Goal: Task Accomplishment & Management: Use online tool/utility

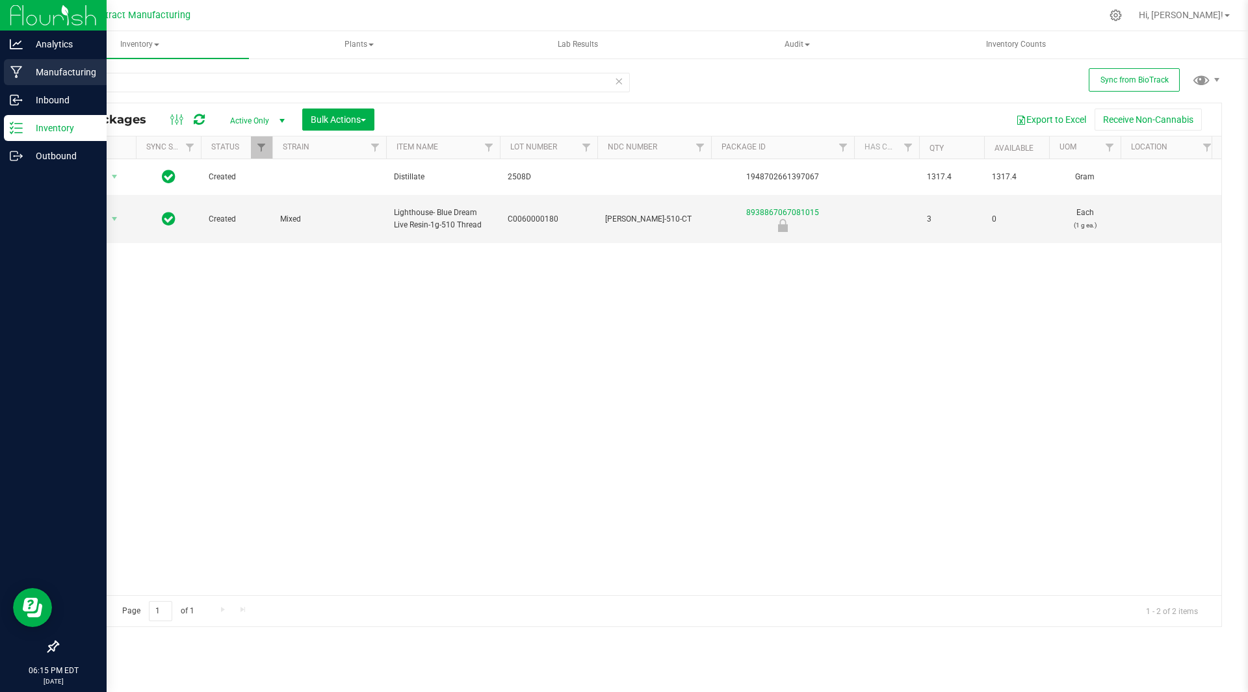
click at [14, 77] on icon at bounding box center [16, 72] width 12 height 13
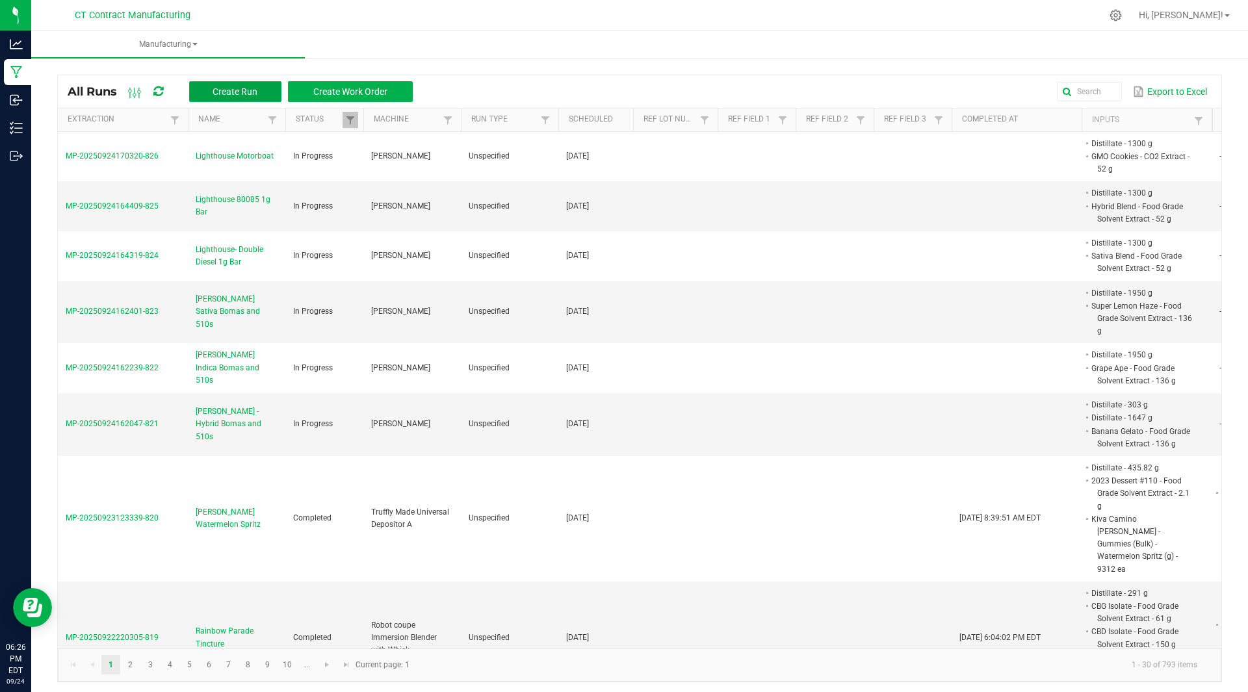
click at [256, 94] on span "Create Run" at bounding box center [235, 91] width 45 height 10
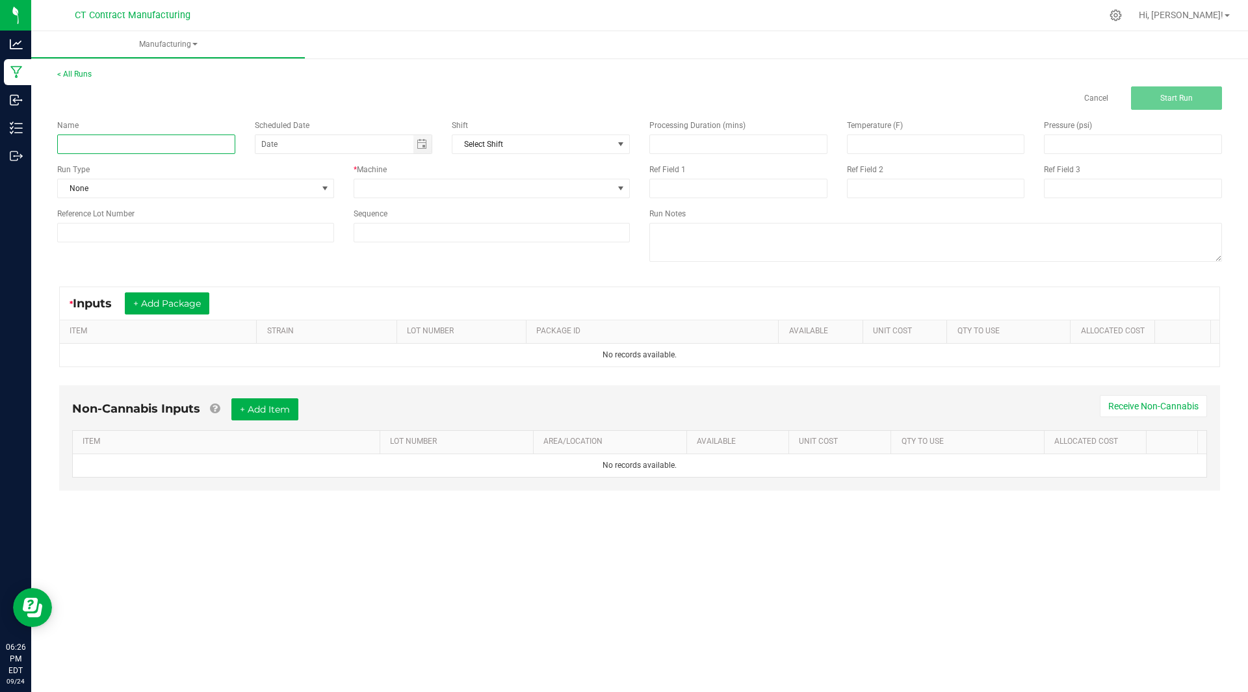
click at [165, 148] on input at bounding box center [146, 145] width 178 height 20
click at [419, 145] on span "Toggle calendar" at bounding box center [422, 144] width 10 height 10
type input "RP Tincture"
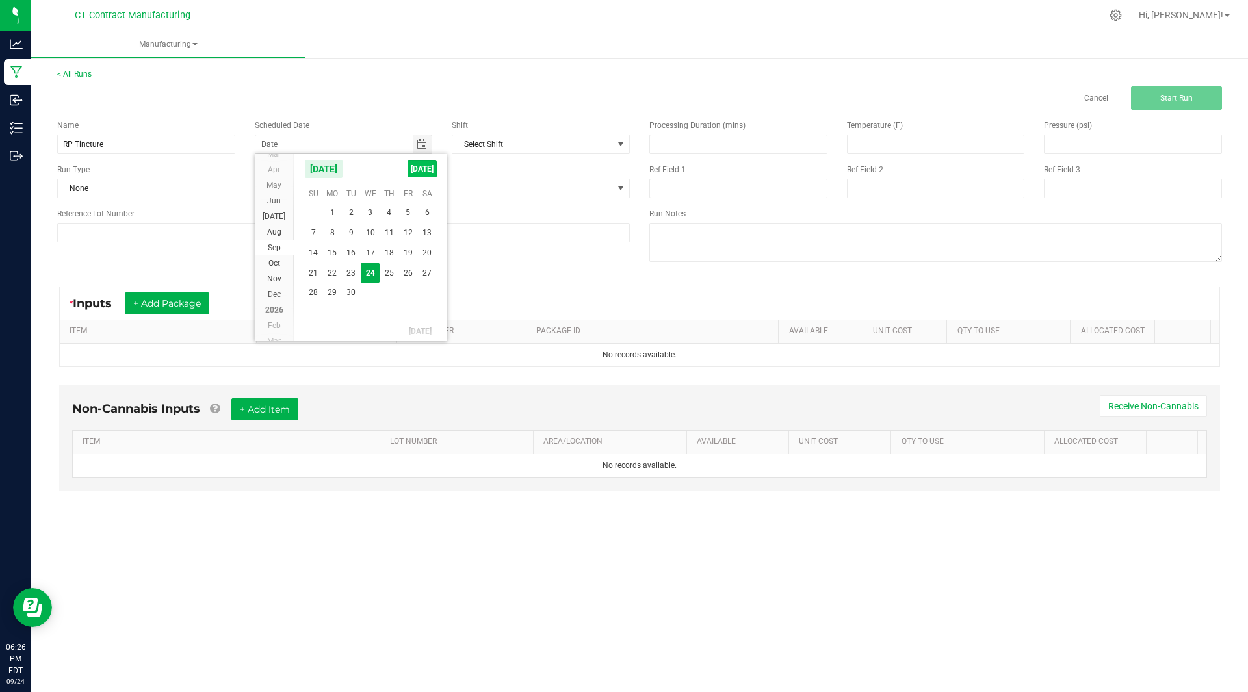
click at [423, 174] on span "[DATE]" at bounding box center [422, 169] width 29 height 17
type input "[DATE]"
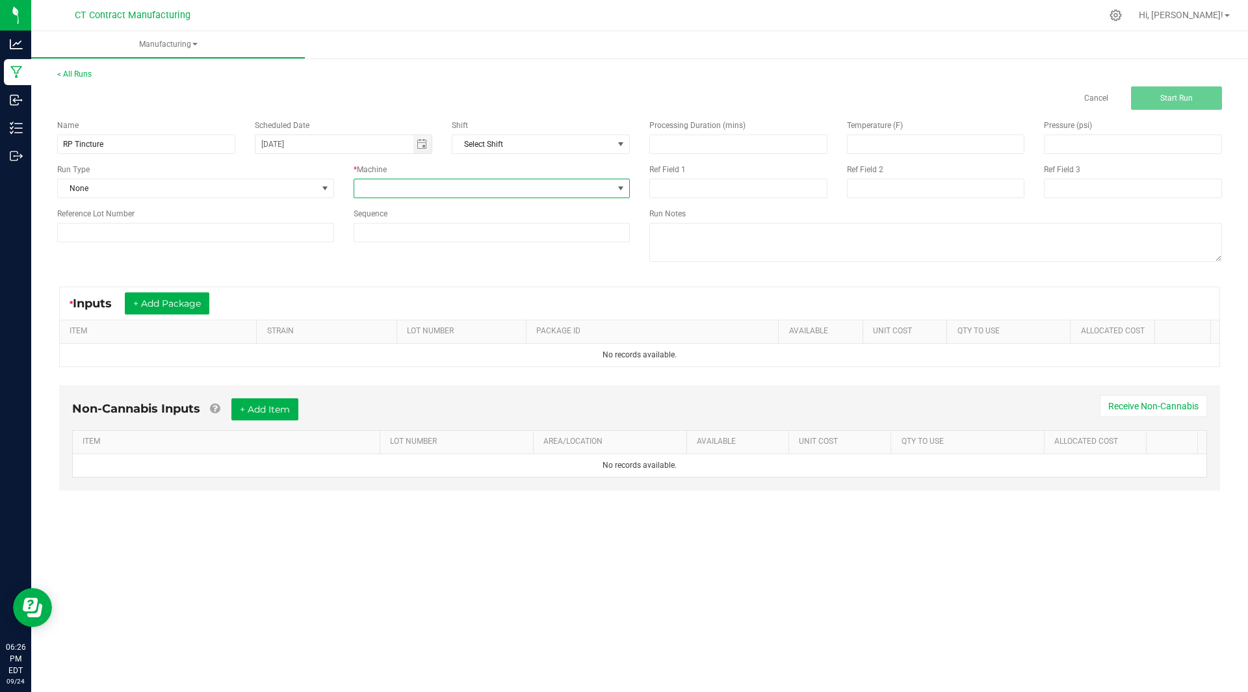
click at [565, 192] on span at bounding box center [483, 188] width 259 height 18
click at [482, 330] on li "Robot Coupe Mini MP 240V.V. A" at bounding box center [492, 334] width 276 height 22
click at [155, 302] on button "+ Add Package" at bounding box center [167, 304] width 85 height 22
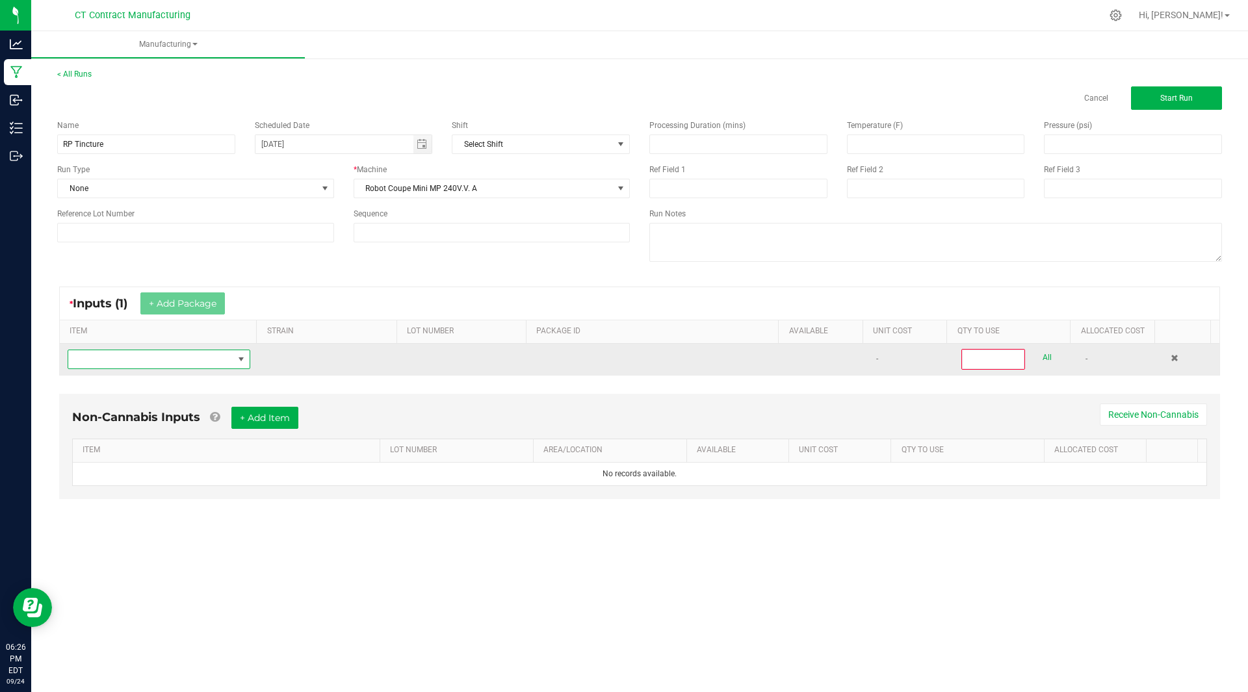
click at [114, 360] on span "NO DATA FOUND" at bounding box center [150, 359] width 165 height 18
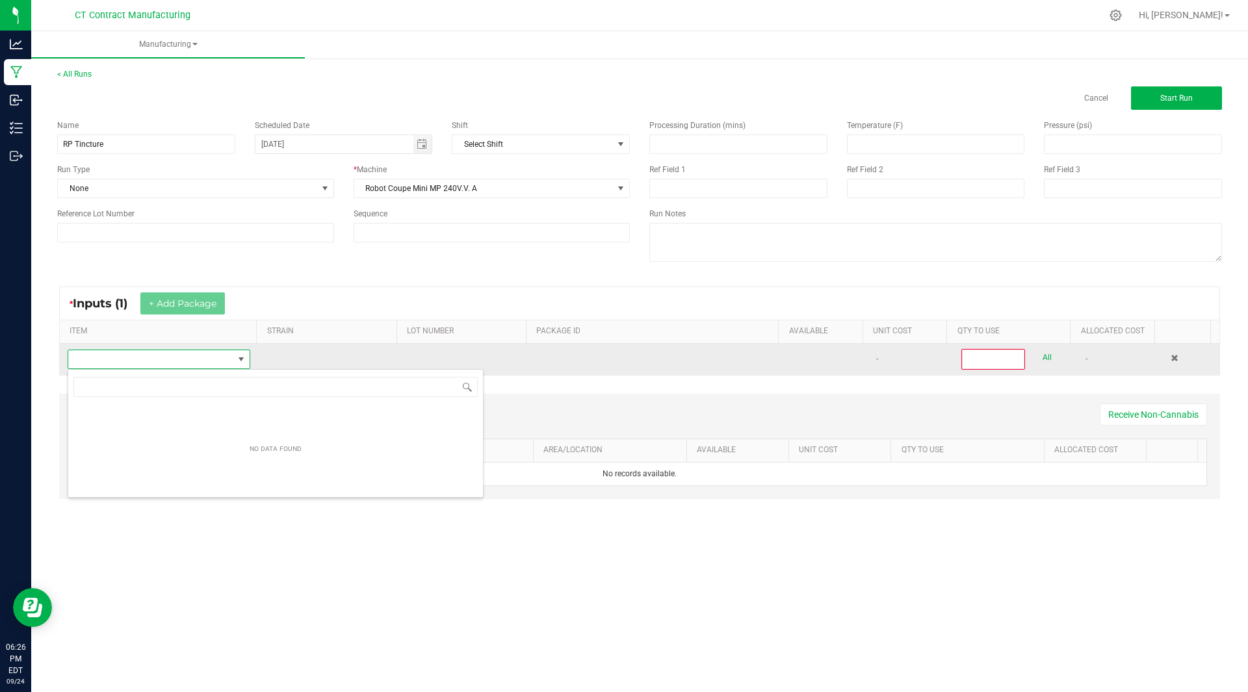
scroll to position [20, 181]
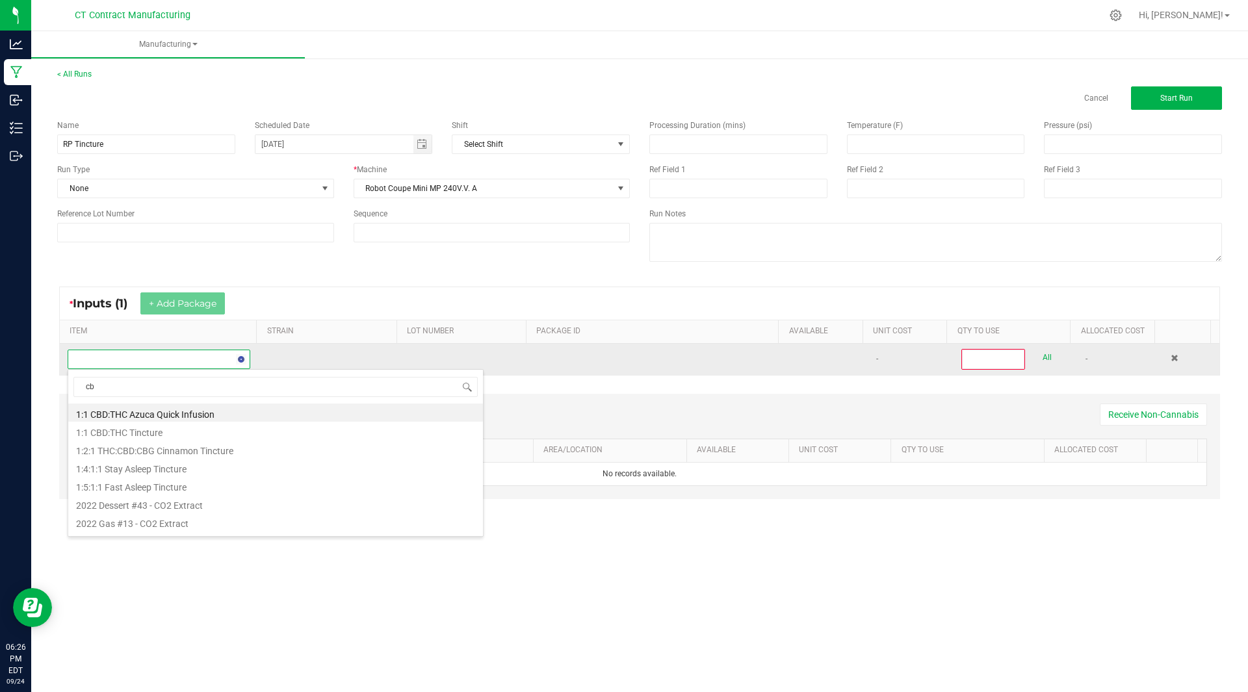
type input "cbg"
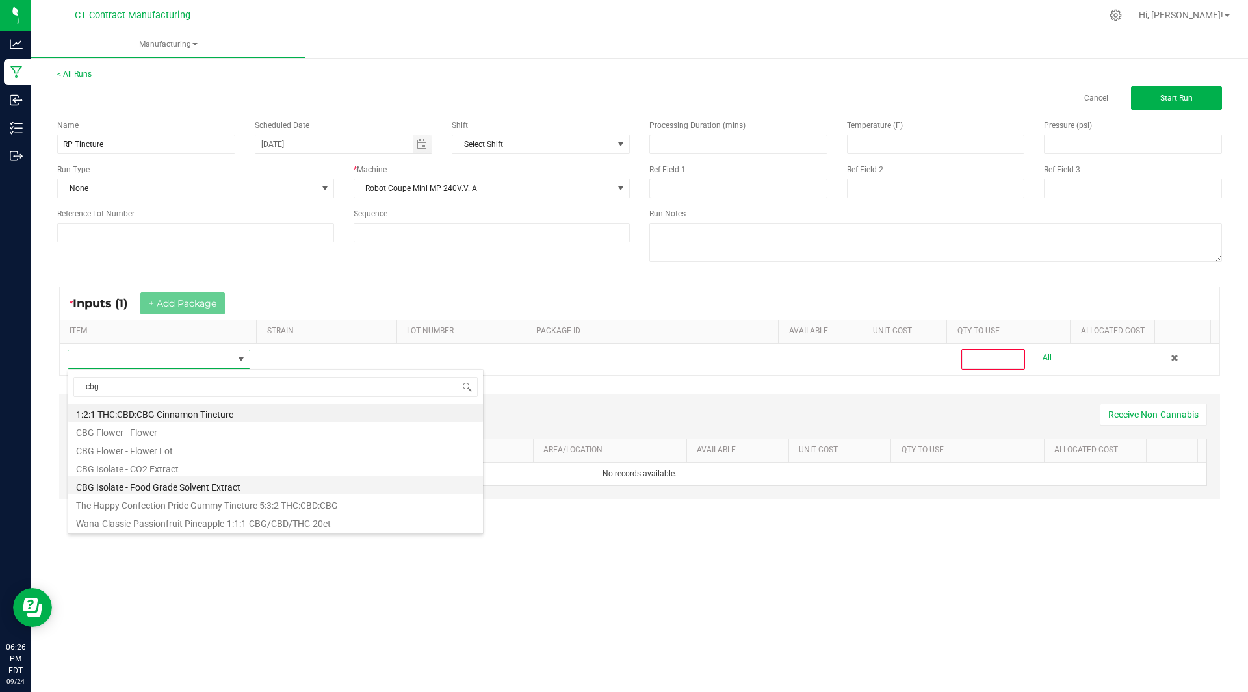
click at [164, 482] on li "CBG Isolate - Food Grade Solvent Extract" at bounding box center [275, 486] width 415 height 18
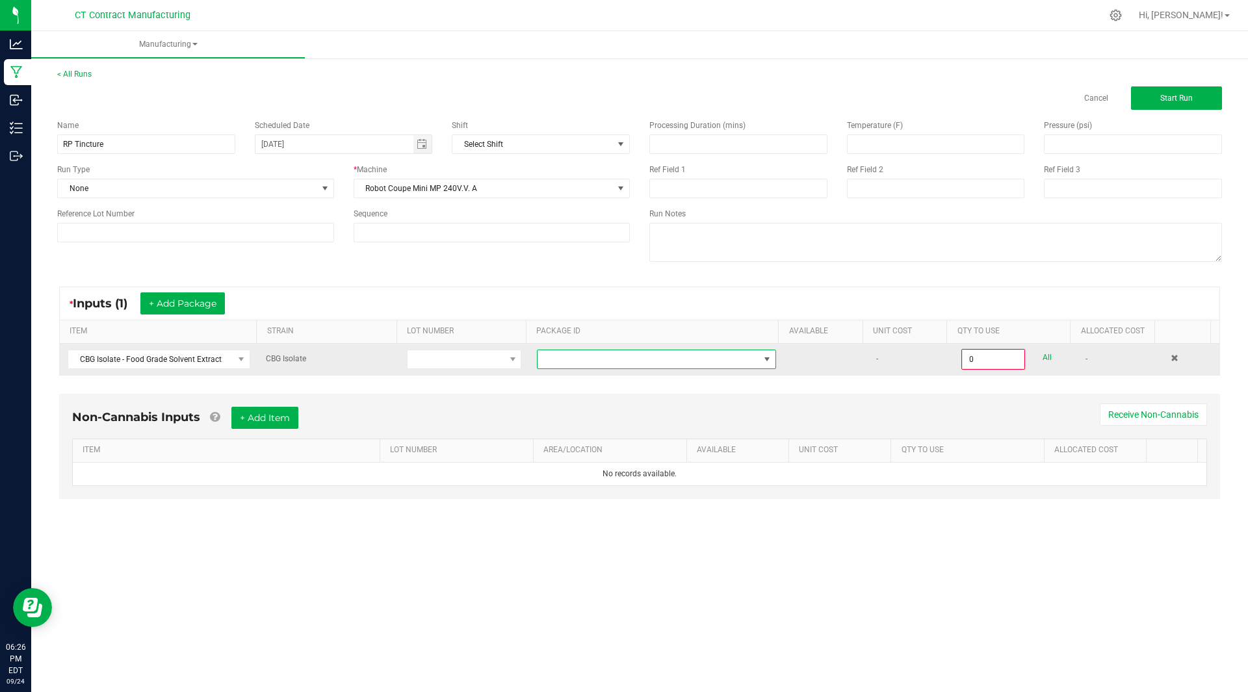
click at [728, 354] on span at bounding box center [649, 359] width 222 height 18
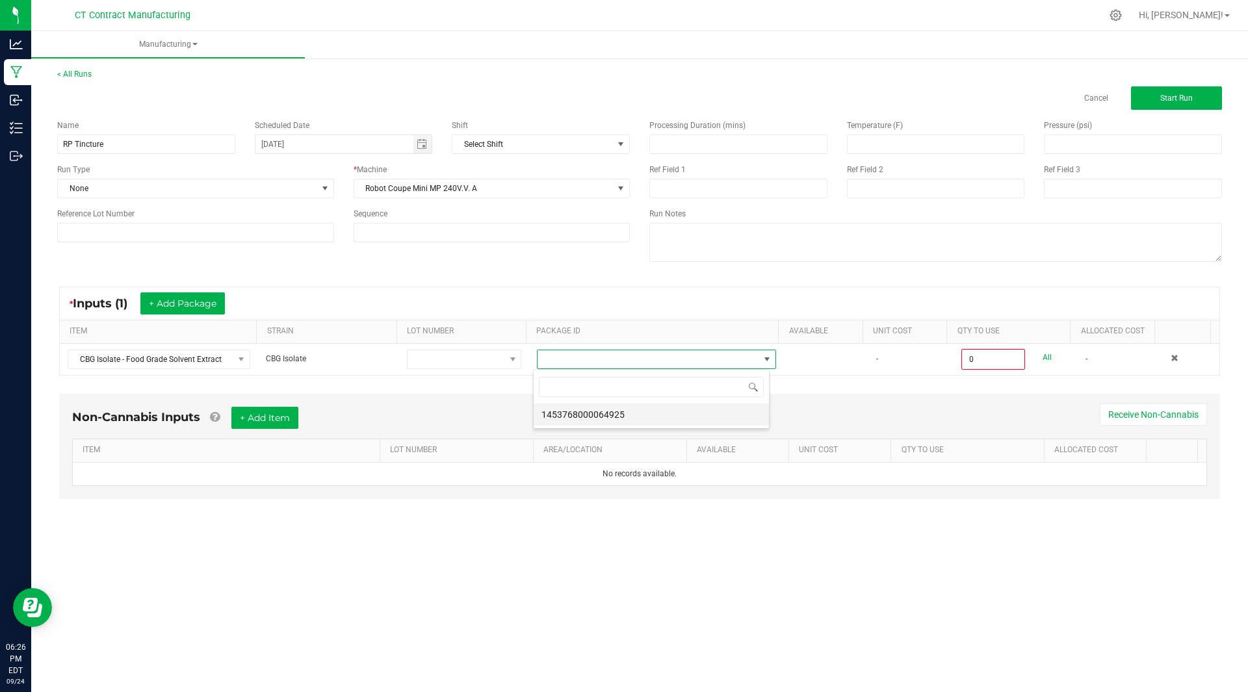
click at [658, 416] on li "1453768000064925" at bounding box center [651, 415] width 235 height 22
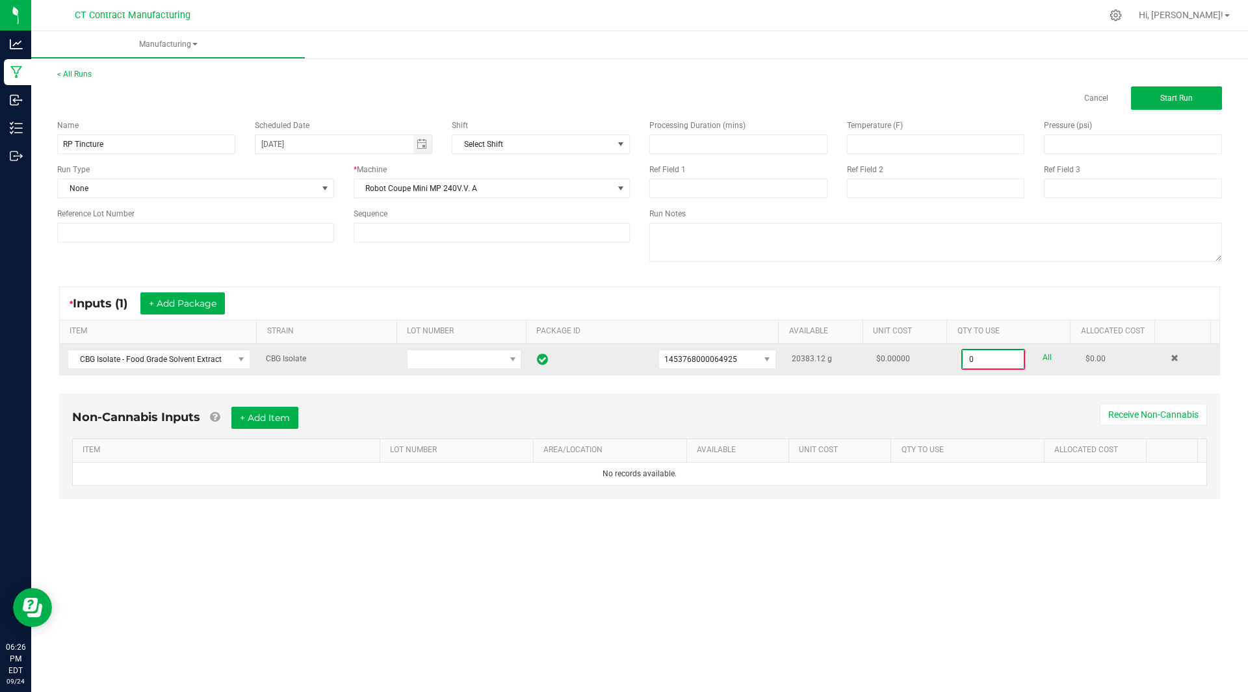
click at [975, 365] on input "0" at bounding box center [993, 359] width 61 height 18
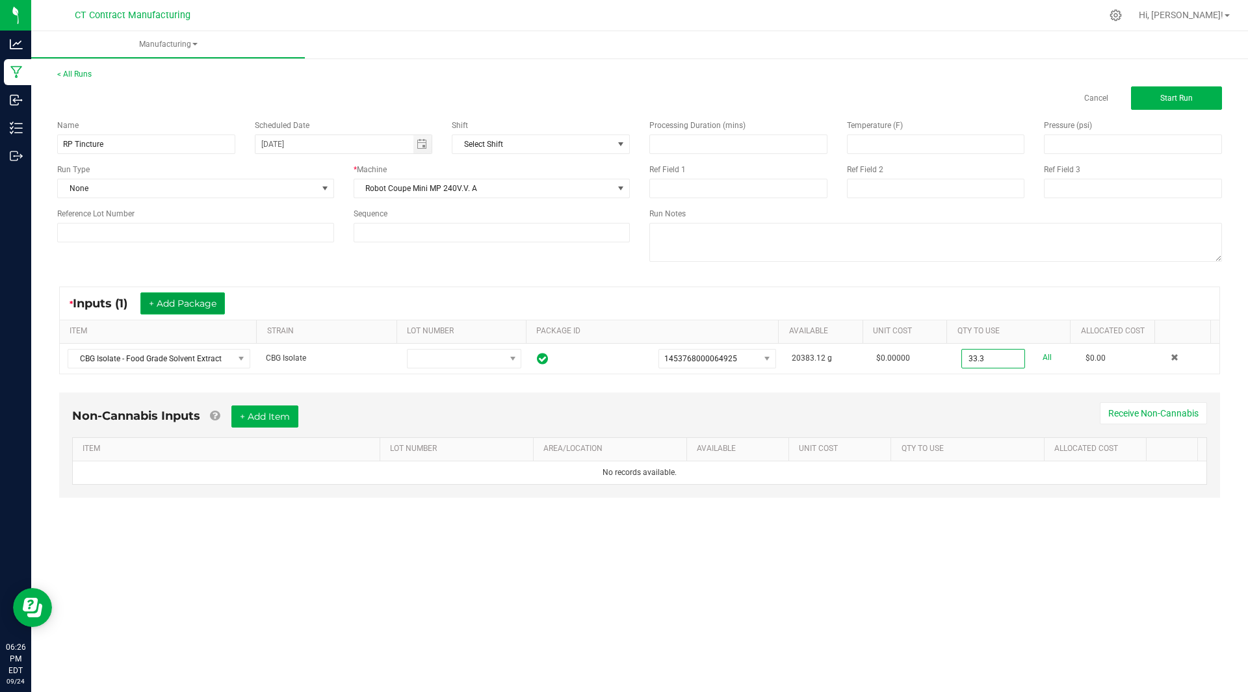
type input "33.3000 g"
click at [200, 303] on button "+ Add Package" at bounding box center [182, 304] width 85 height 22
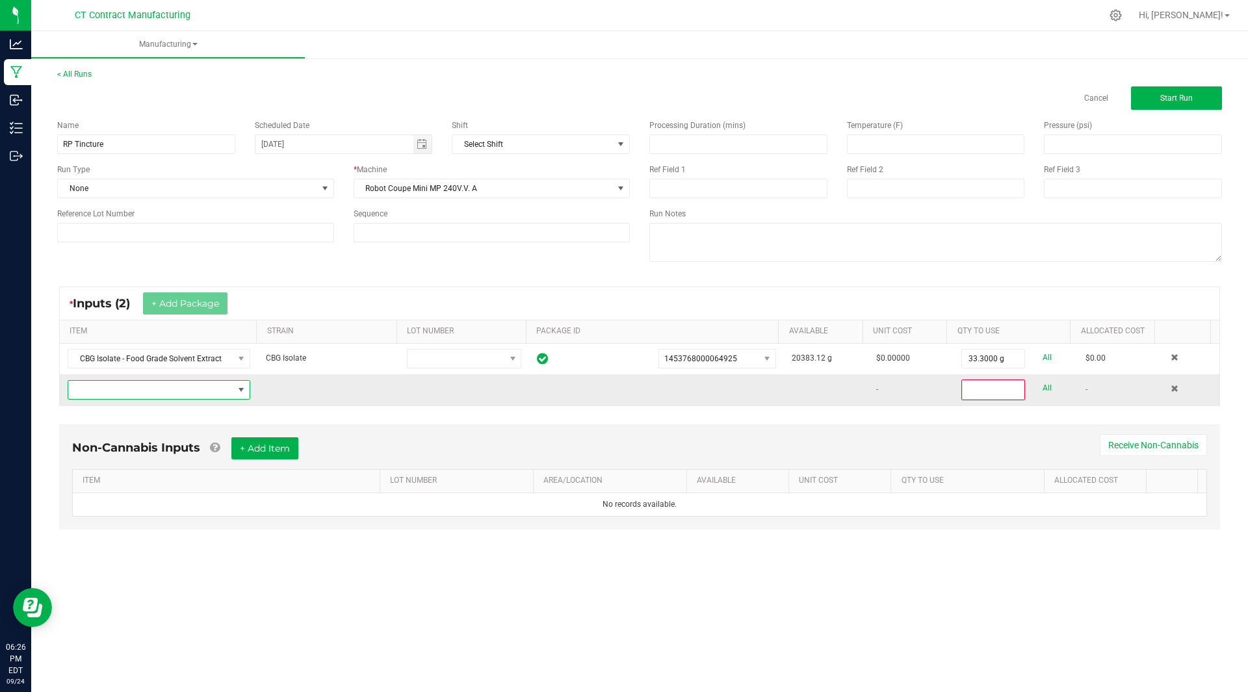
click at [144, 391] on span "NO DATA FOUND" at bounding box center [150, 390] width 165 height 18
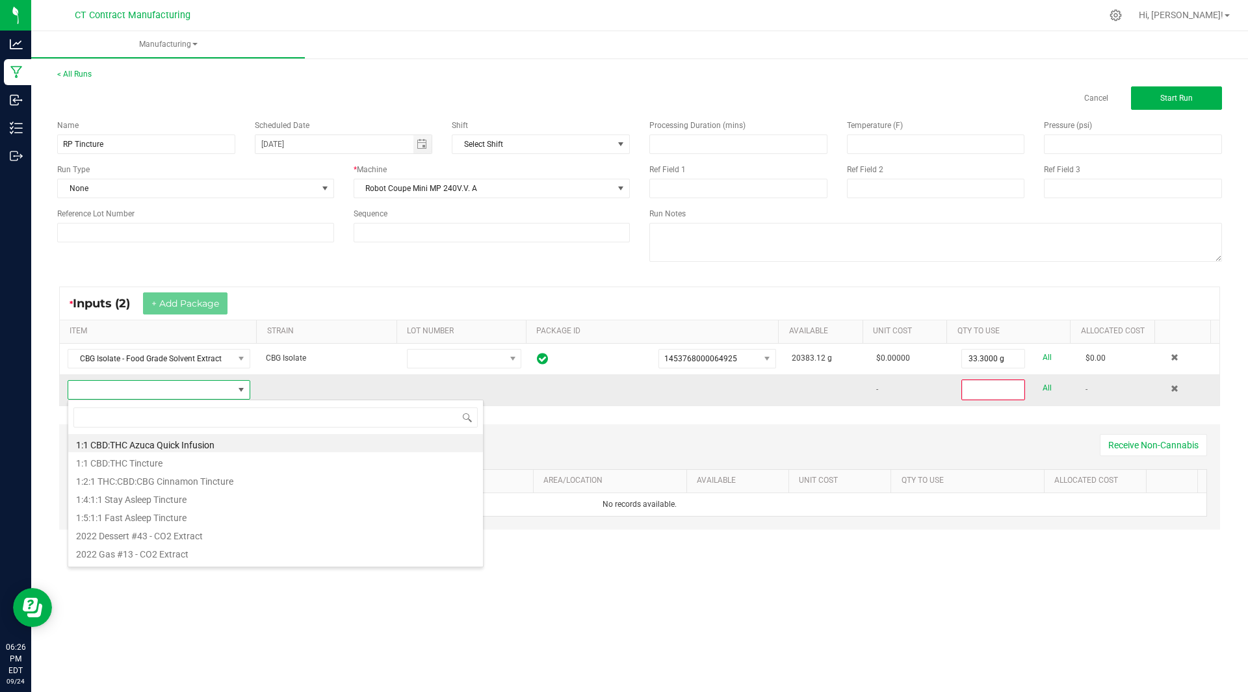
scroll to position [20, 181]
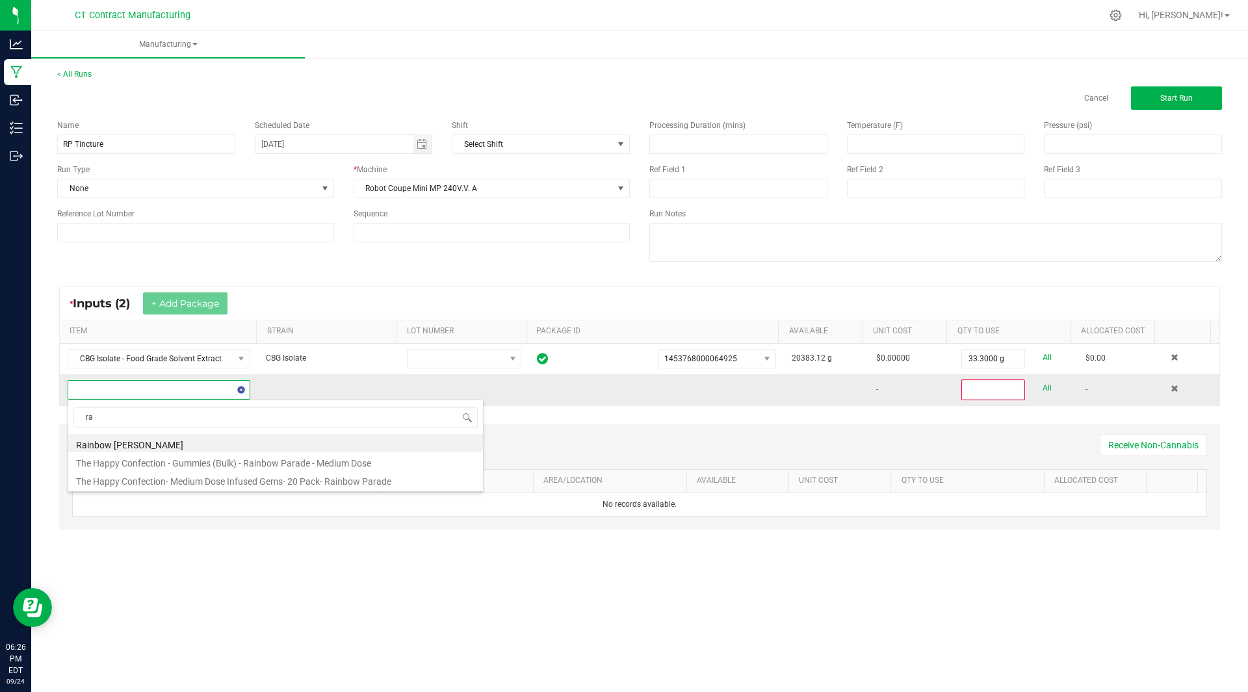
type input "r"
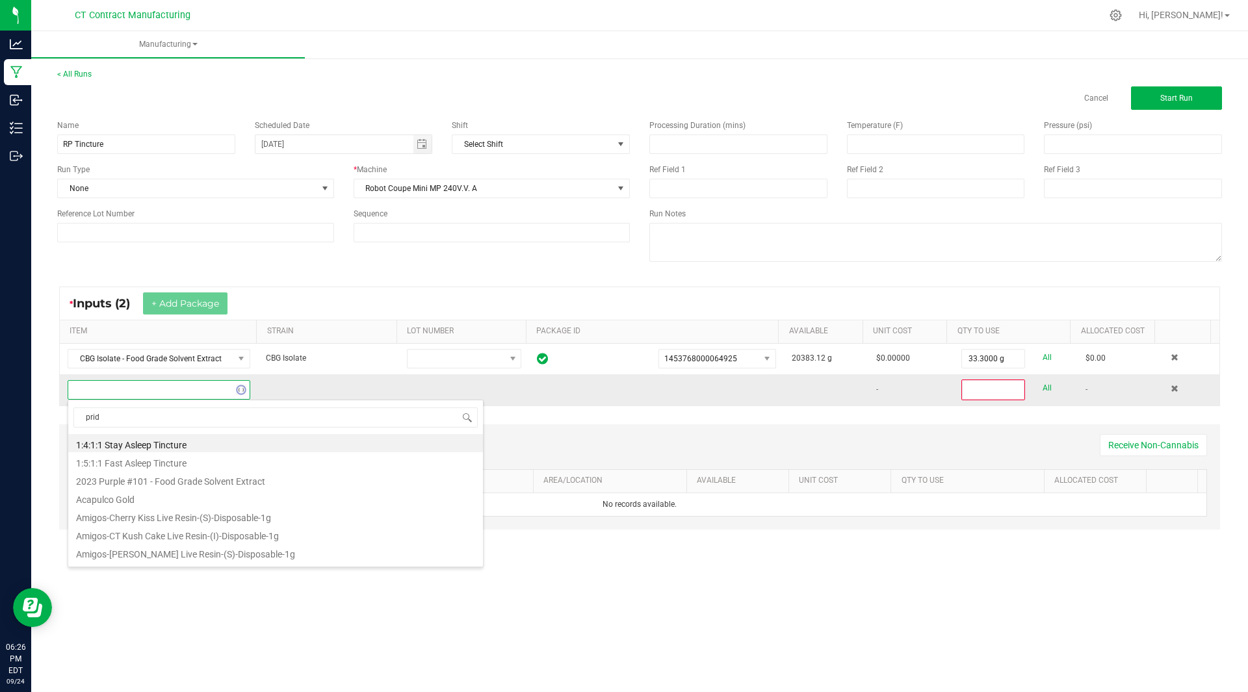
type input "pride"
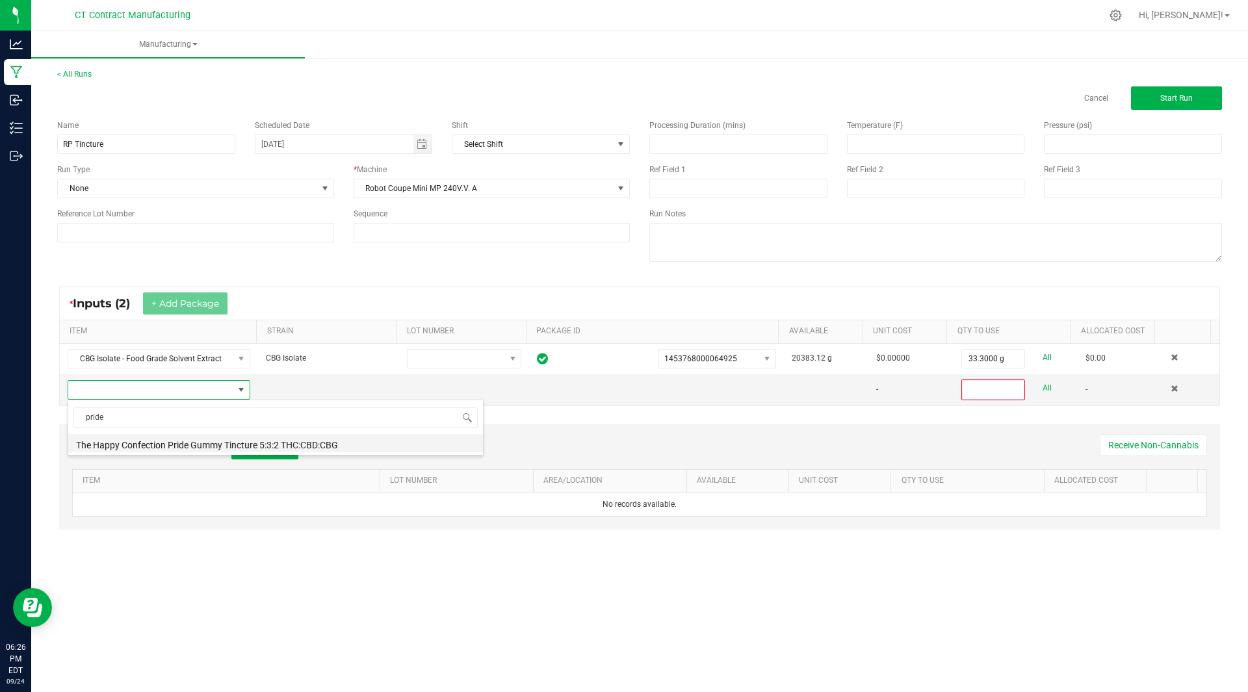
click at [202, 440] on li "The Happy Confection Pride Gummy Tincture 5:3:2 THC:CBD:CBG" at bounding box center [275, 443] width 415 height 18
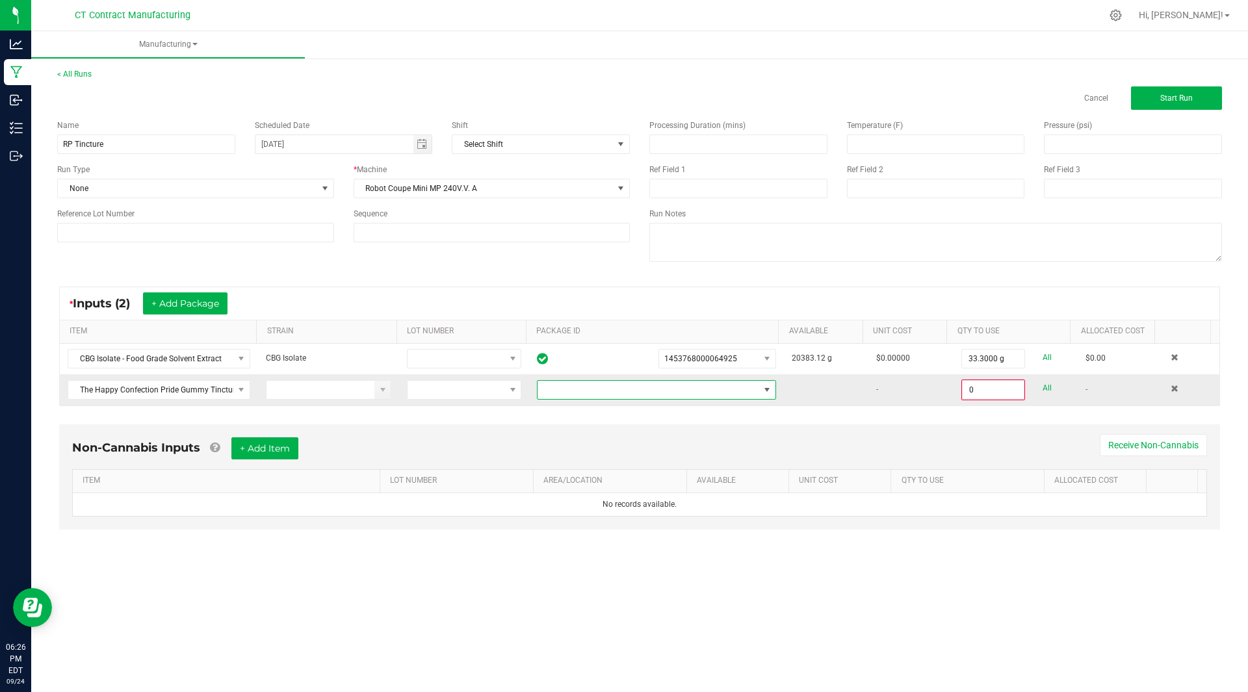
click at [687, 389] on span at bounding box center [649, 390] width 222 height 18
click at [621, 445] on li "5729945438008340" at bounding box center [651, 445] width 235 height 22
click at [977, 392] on input "0" at bounding box center [993, 390] width 61 height 18
type input "931.4000 g"
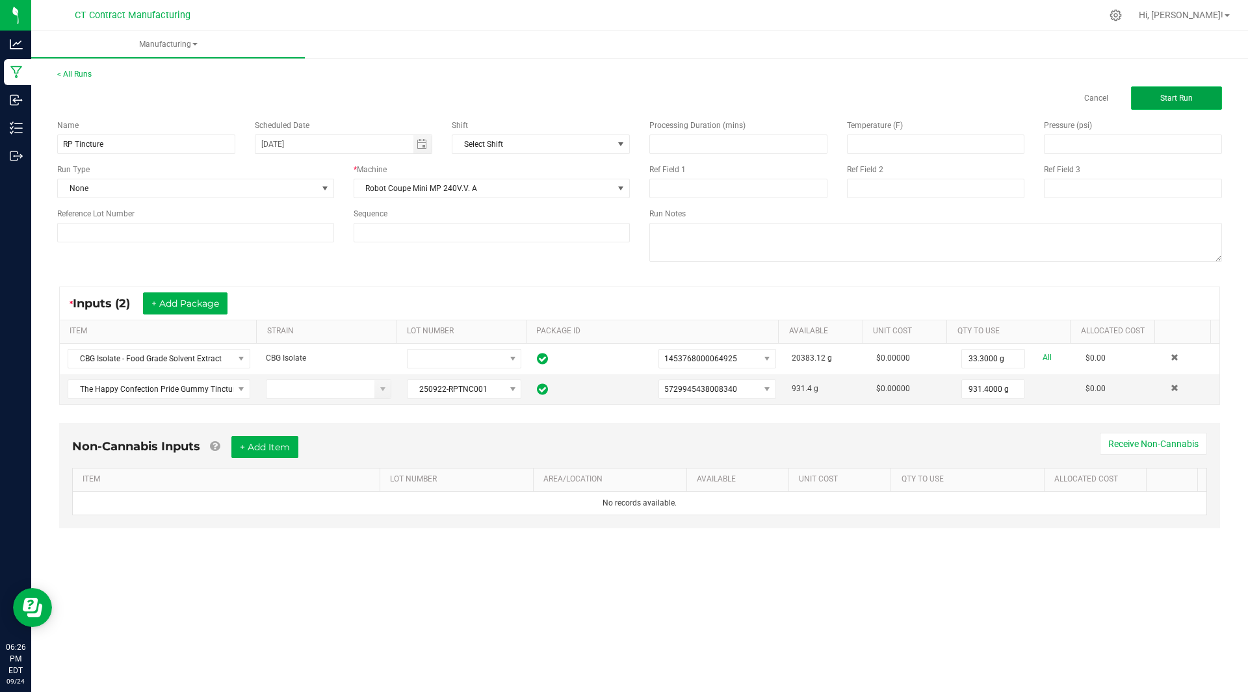
click at [1182, 95] on span "Start Run" at bounding box center [1177, 98] width 33 height 9
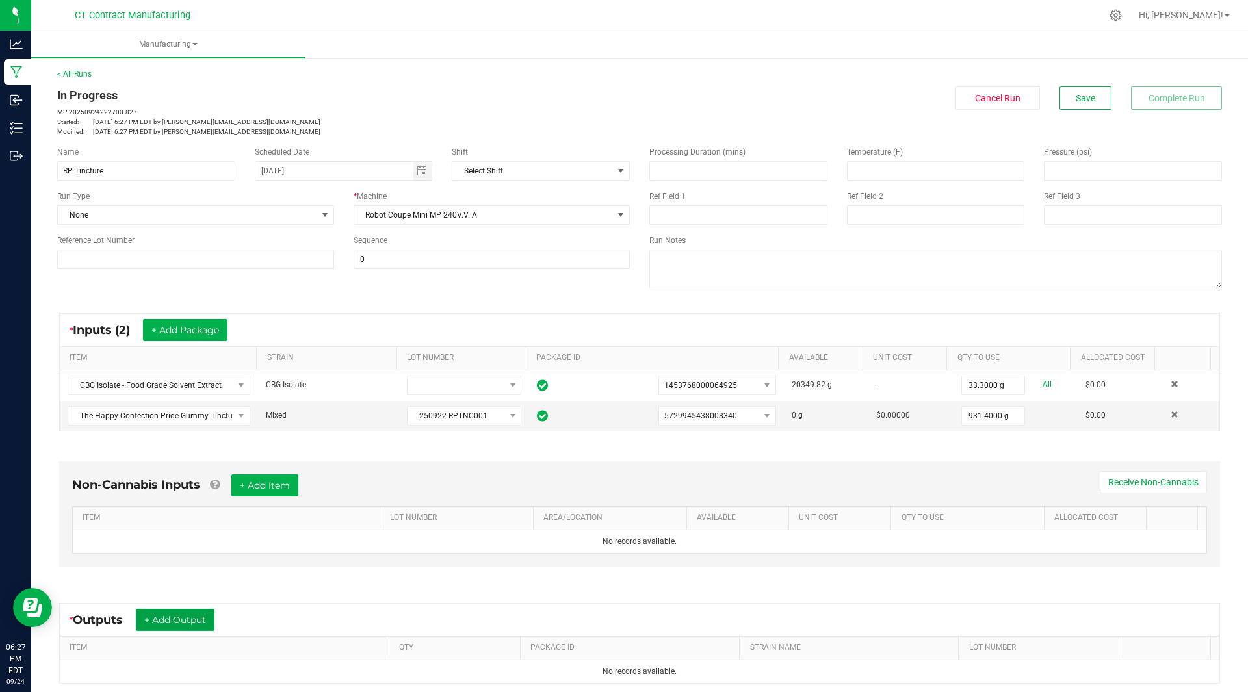
click at [163, 619] on button "+ Add Output" at bounding box center [175, 620] width 79 height 22
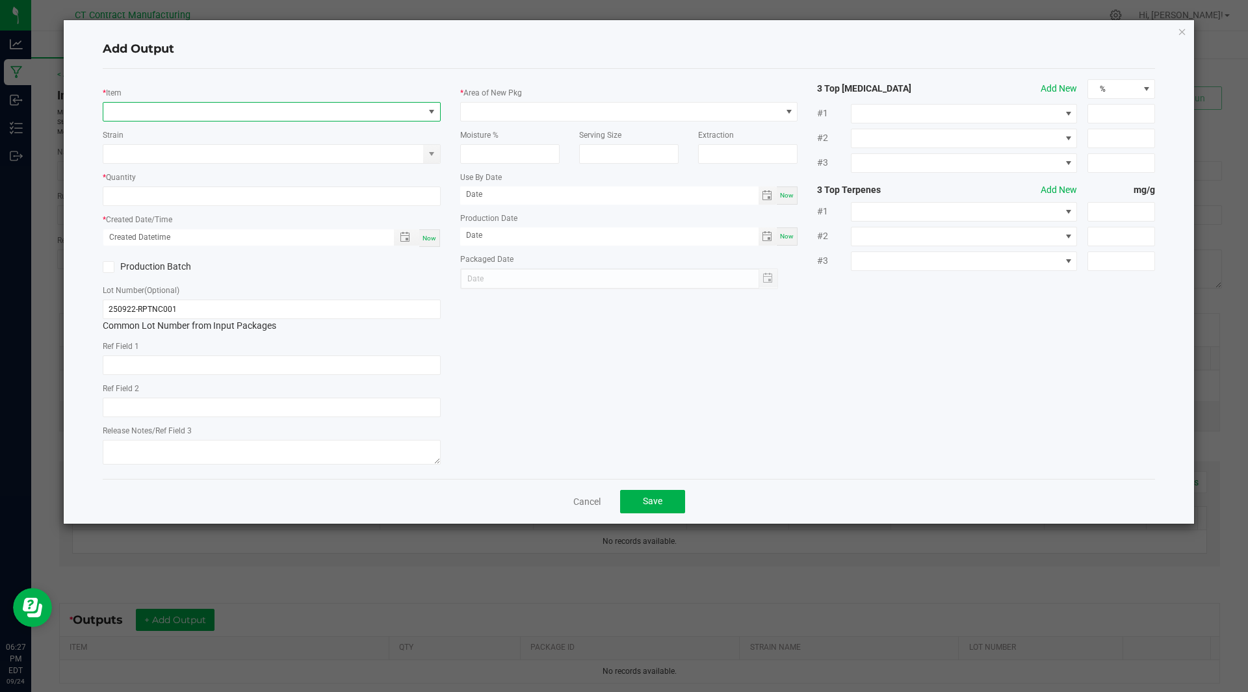
click at [191, 111] on span "NO DATA FOUND" at bounding box center [263, 112] width 321 height 18
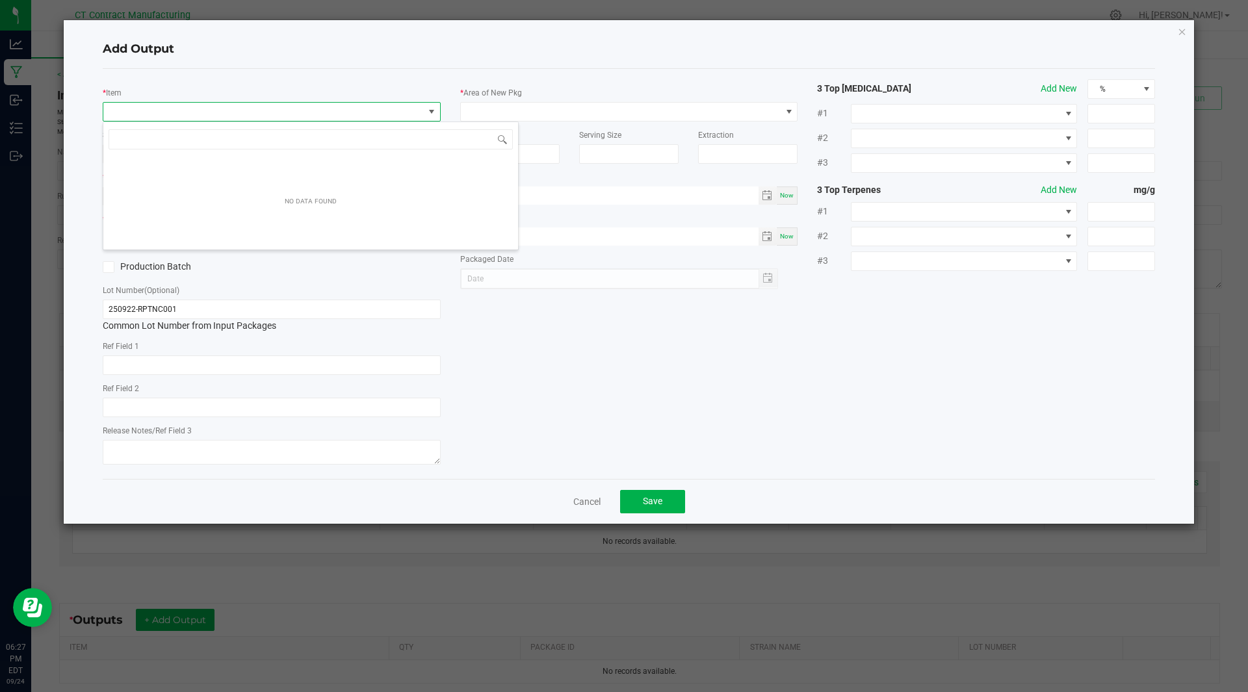
scroll to position [20, 338]
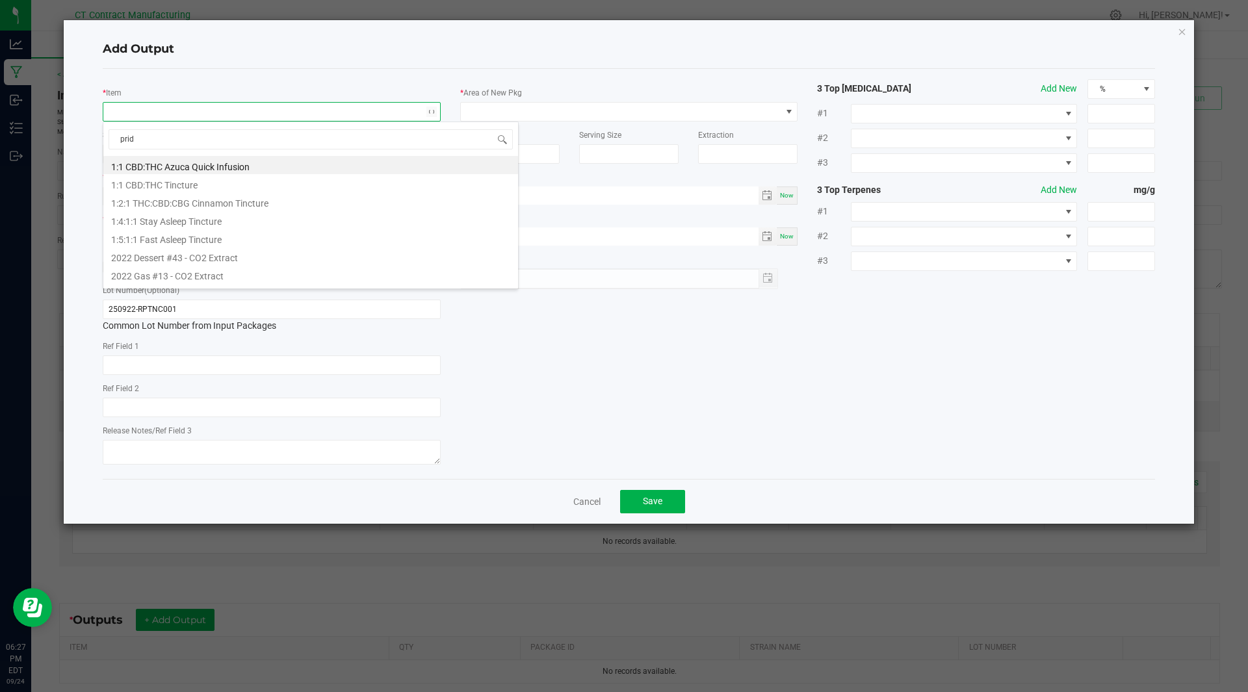
type input "pride"
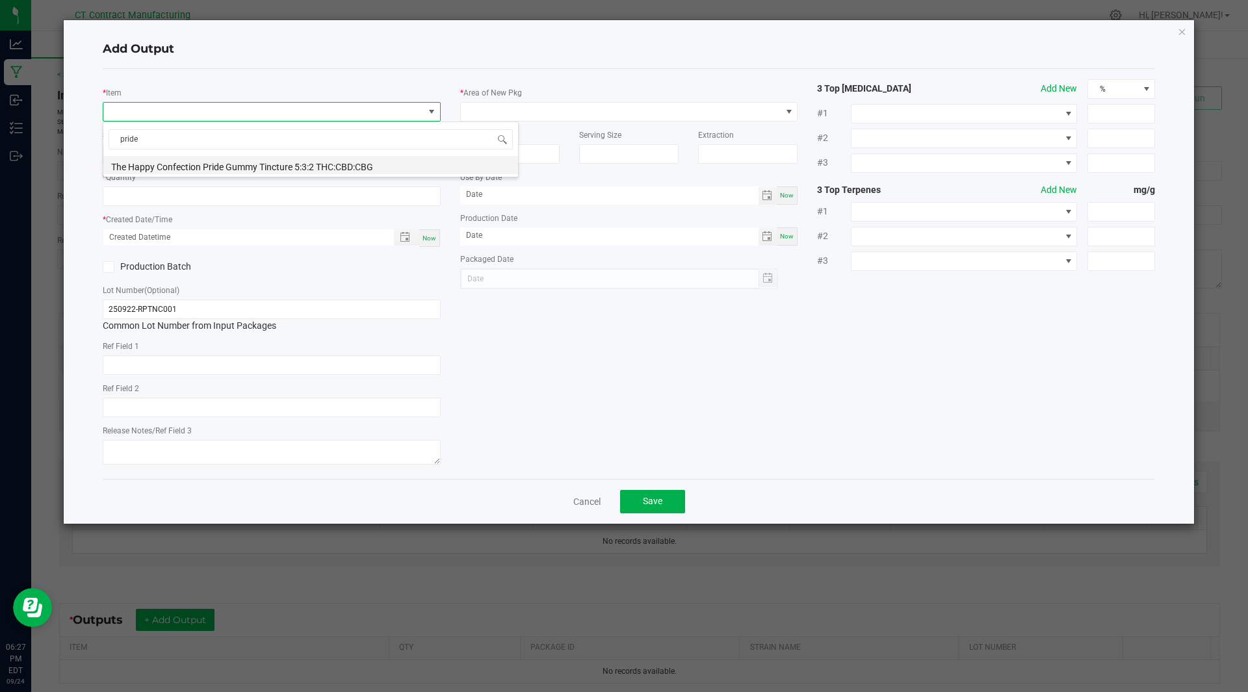
click at [208, 163] on li "The Happy Confection Pride Gummy Tincture 5:3:2 THC:CBD:CBG" at bounding box center [310, 165] width 415 height 18
type input "0.0000 g"
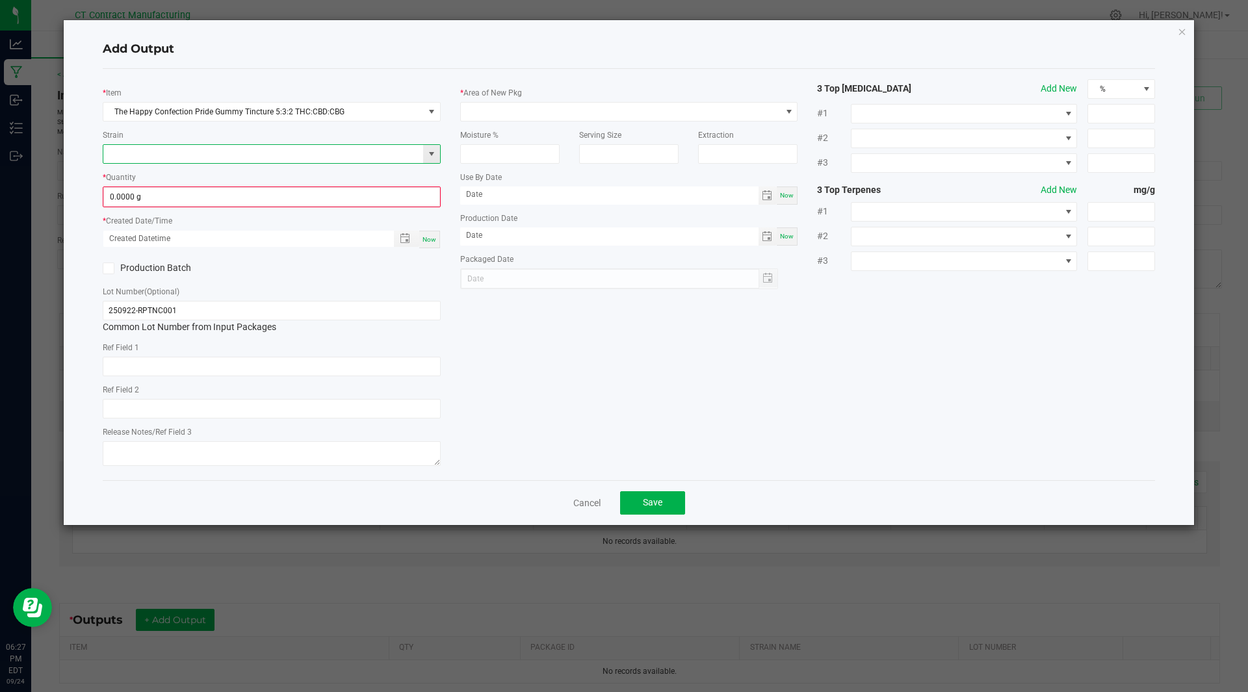
click at [146, 156] on input at bounding box center [263, 154] width 321 height 18
click at [140, 179] on li "Mixed" at bounding box center [271, 175] width 337 height 18
type input "Mixed"
click at [124, 195] on input "0" at bounding box center [272, 197] width 336 height 18
type input "964.0000 g"
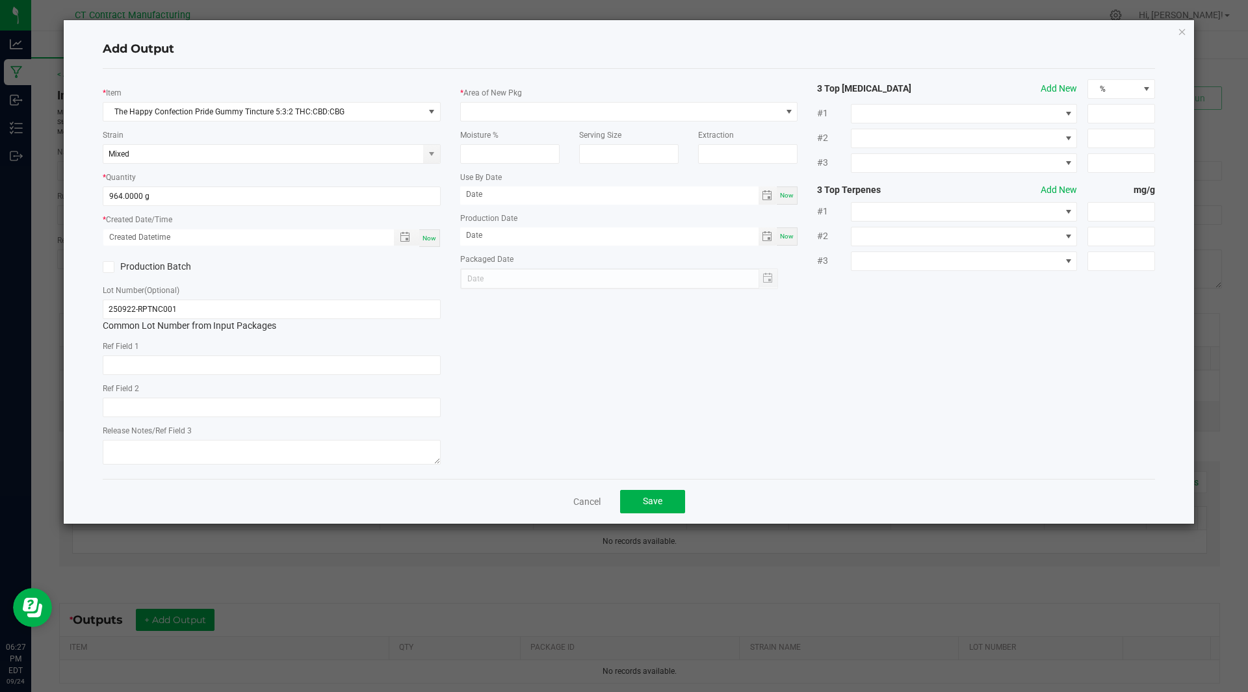
click at [432, 235] on span "Now" at bounding box center [430, 238] width 14 height 7
type input "[DATE] 6:27 PM"
type input "[DATE]"
click at [194, 308] on input "250922-RPTNC001" at bounding box center [272, 310] width 338 height 20
type input "250922-RPTNC002"
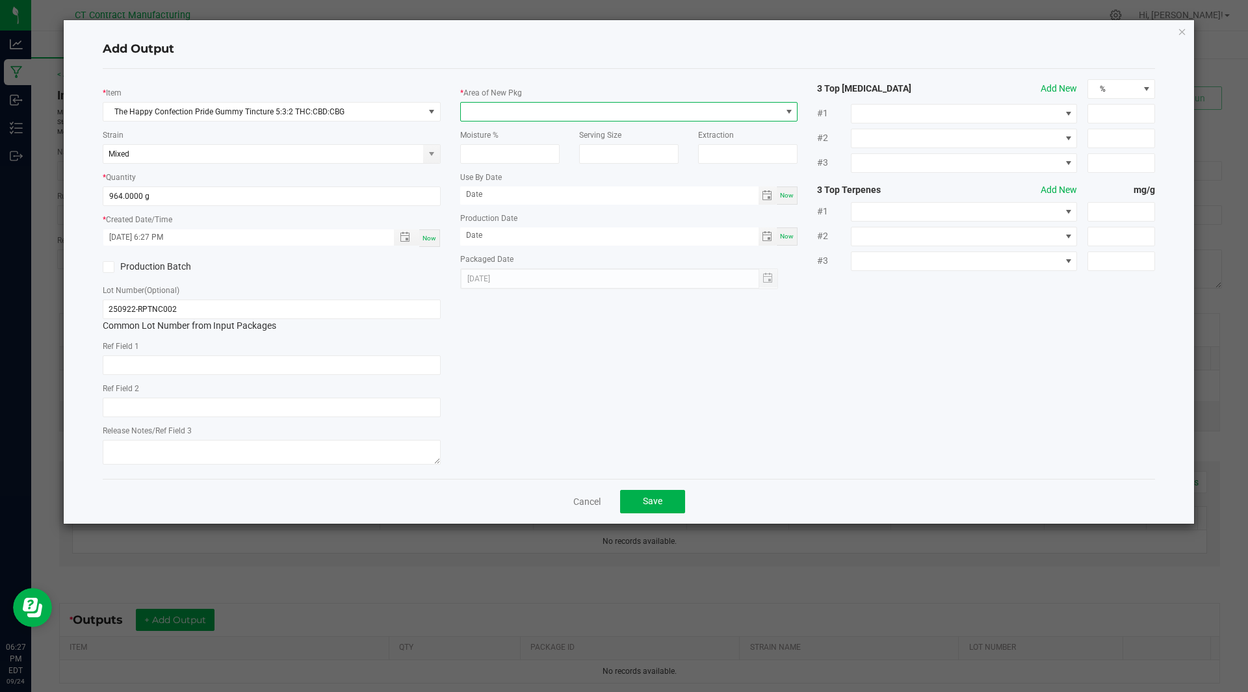
click at [560, 111] on span at bounding box center [621, 112] width 321 height 18
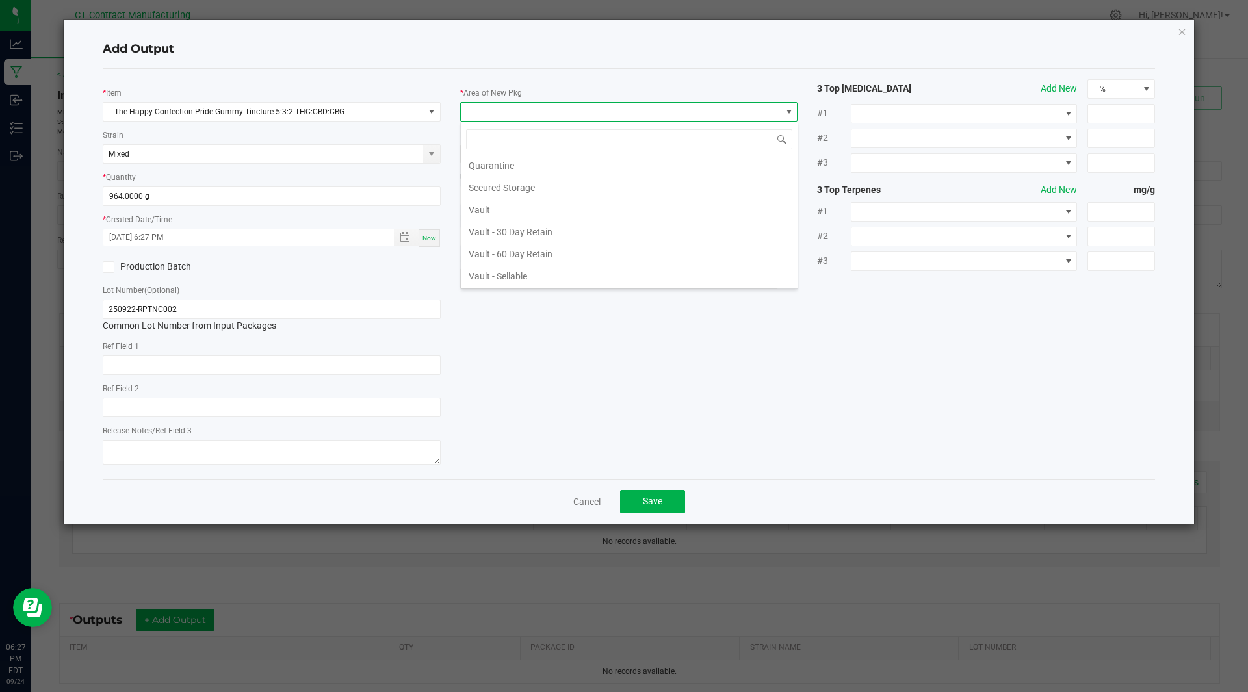
scroll to position [202, 0]
click at [519, 200] on li "Vault" at bounding box center [629, 208] width 337 height 22
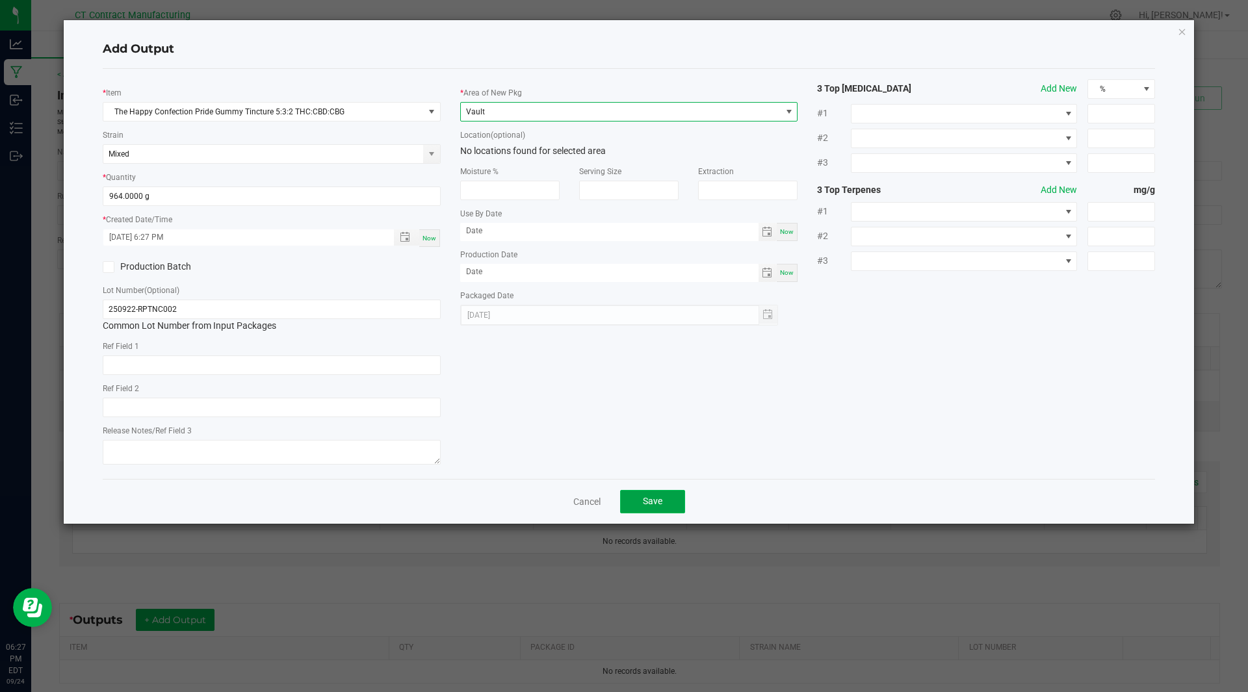
click at [656, 504] on span "Save" at bounding box center [653, 501] width 20 height 10
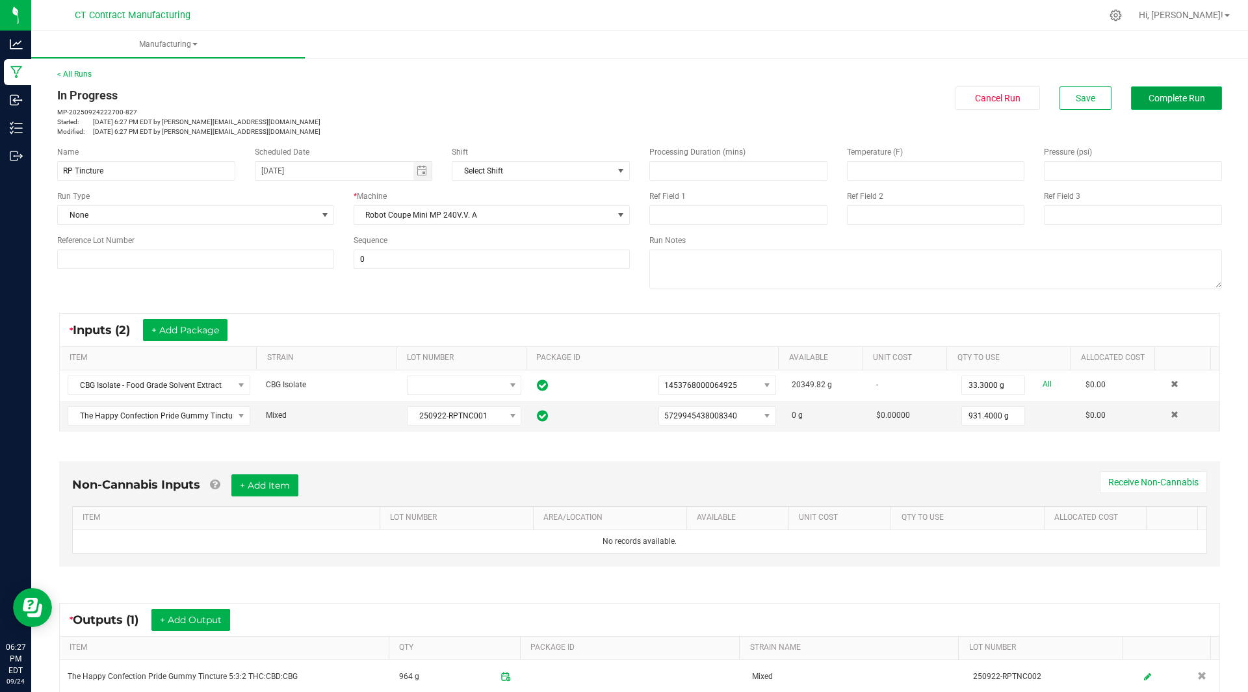
click at [1170, 96] on span "Complete Run" at bounding box center [1177, 98] width 57 height 10
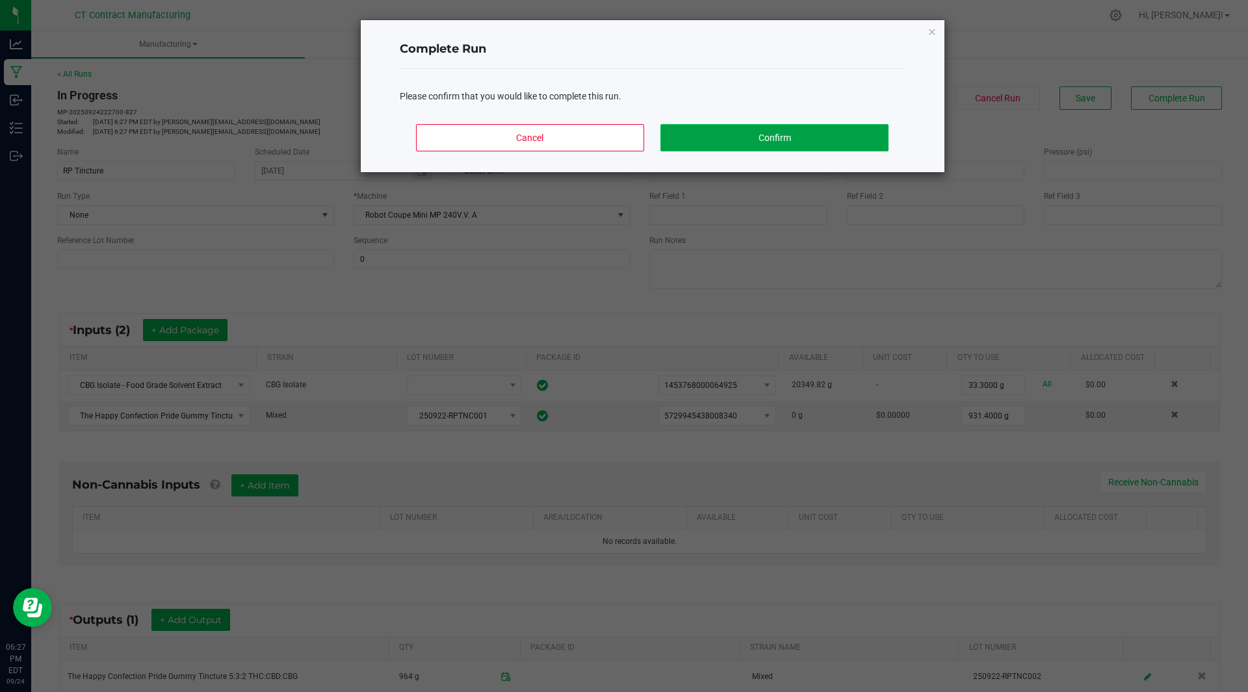
click at [832, 125] on button "Confirm" at bounding box center [775, 137] width 228 height 27
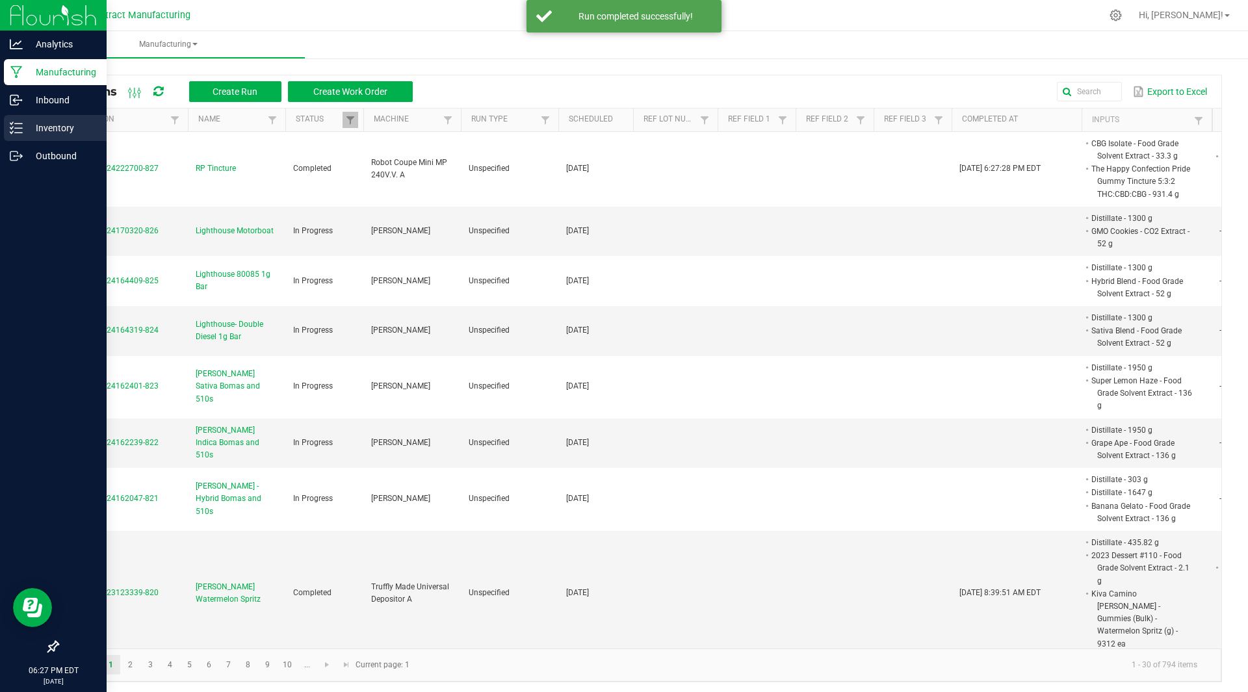
click at [29, 125] on p "Inventory" at bounding box center [62, 128] width 78 height 16
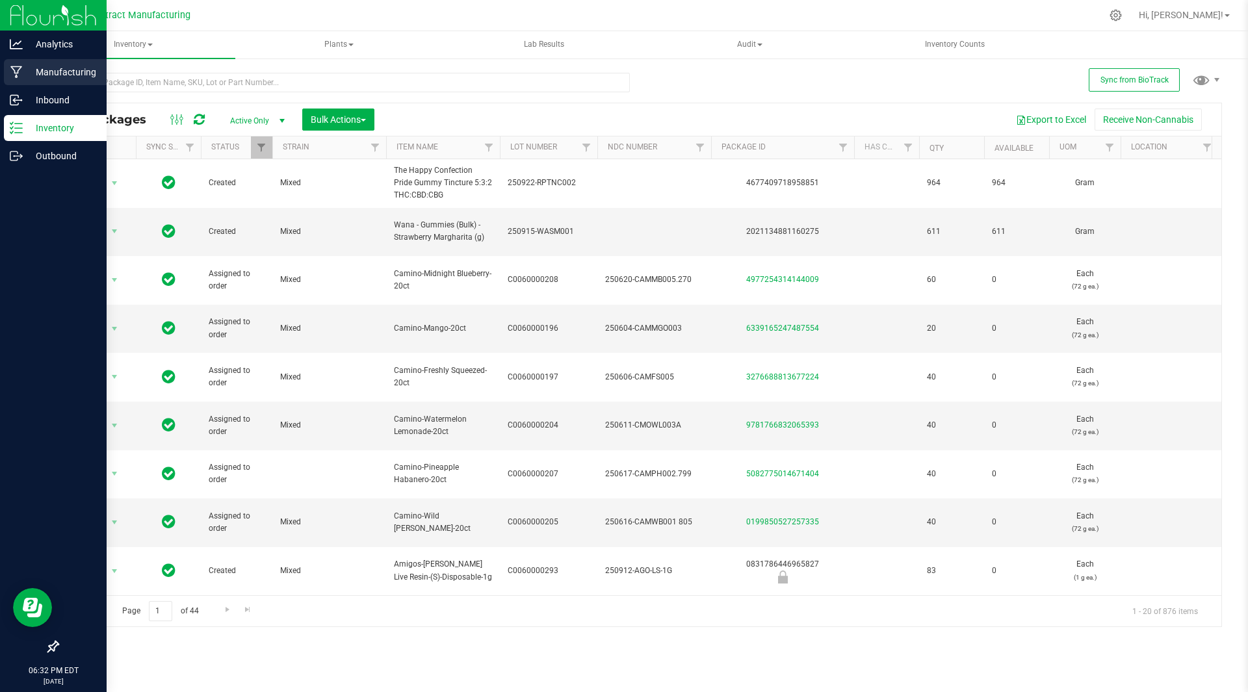
click at [23, 72] on p "Manufacturing" at bounding box center [62, 72] width 78 height 16
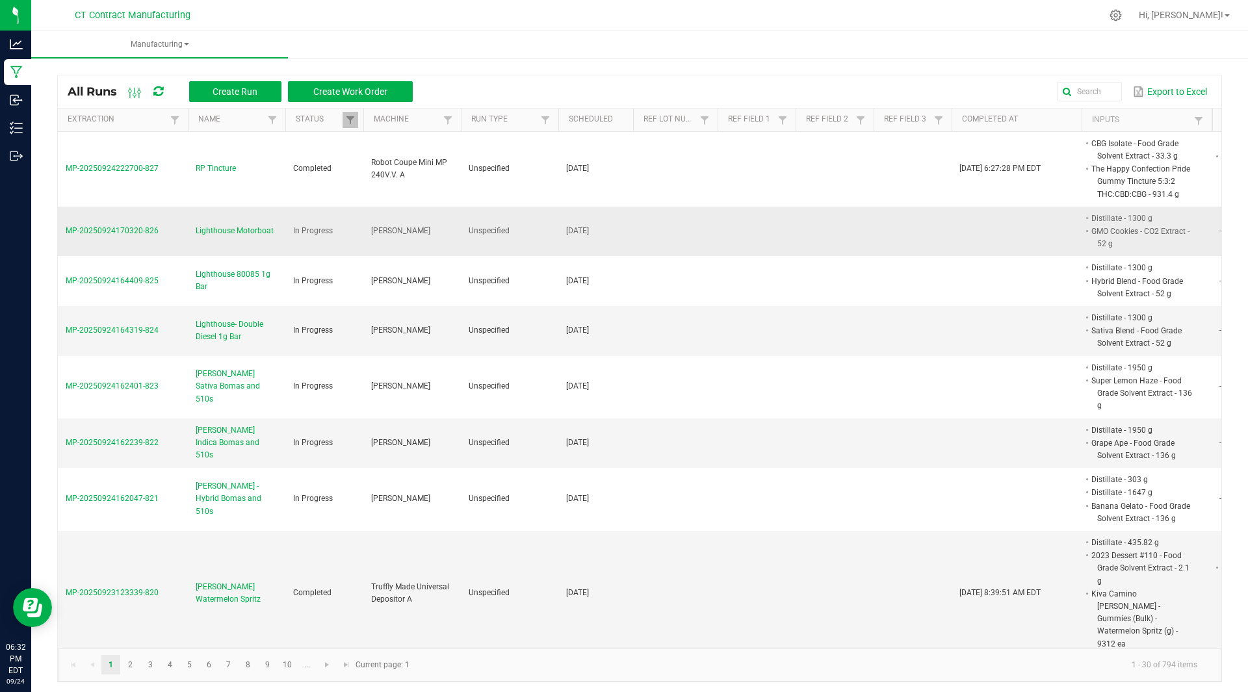
click at [254, 230] on span "Lighthouse Motorboat" at bounding box center [235, 231] width 78 height 12
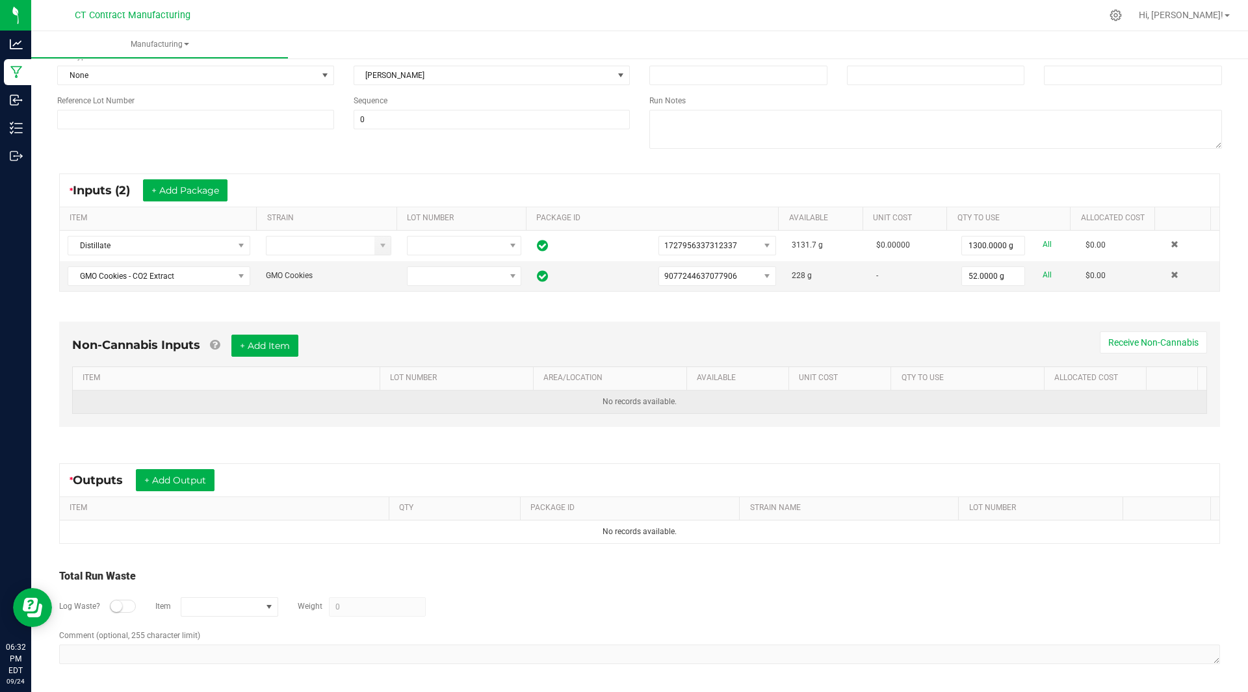
scroll to position [139, 0]
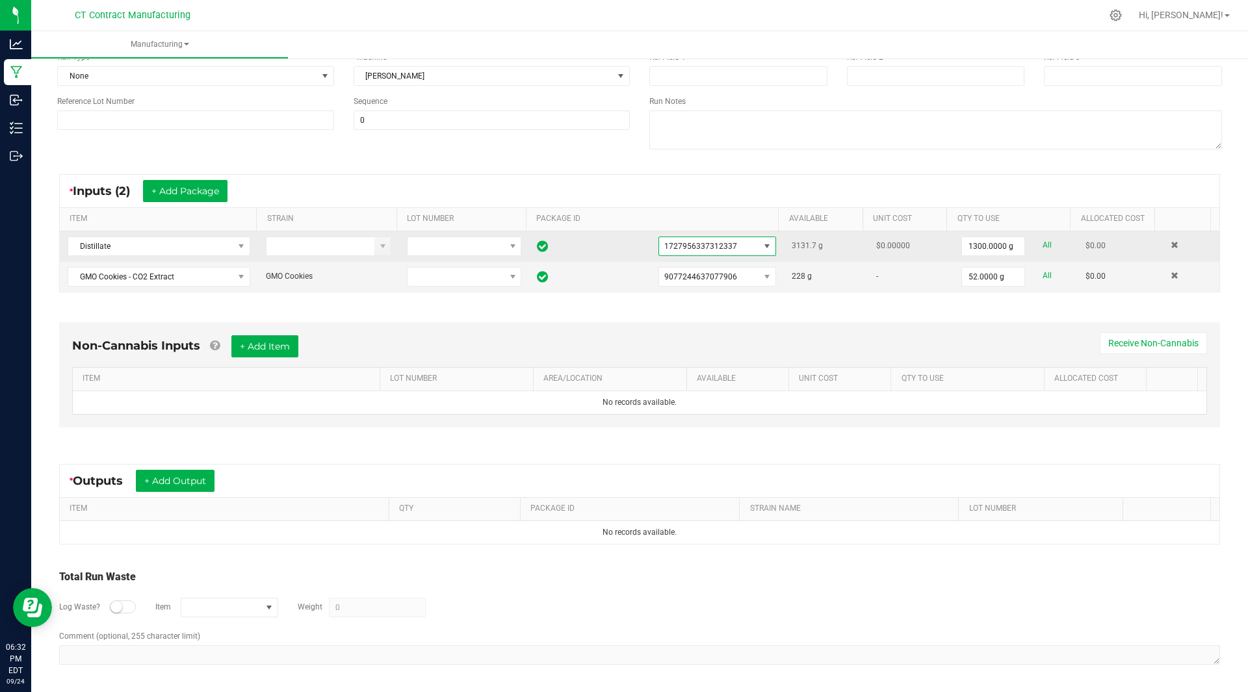
click at [734, 244] on span "1727956337312337" at bounding box center [709, 246] width 100 height 18
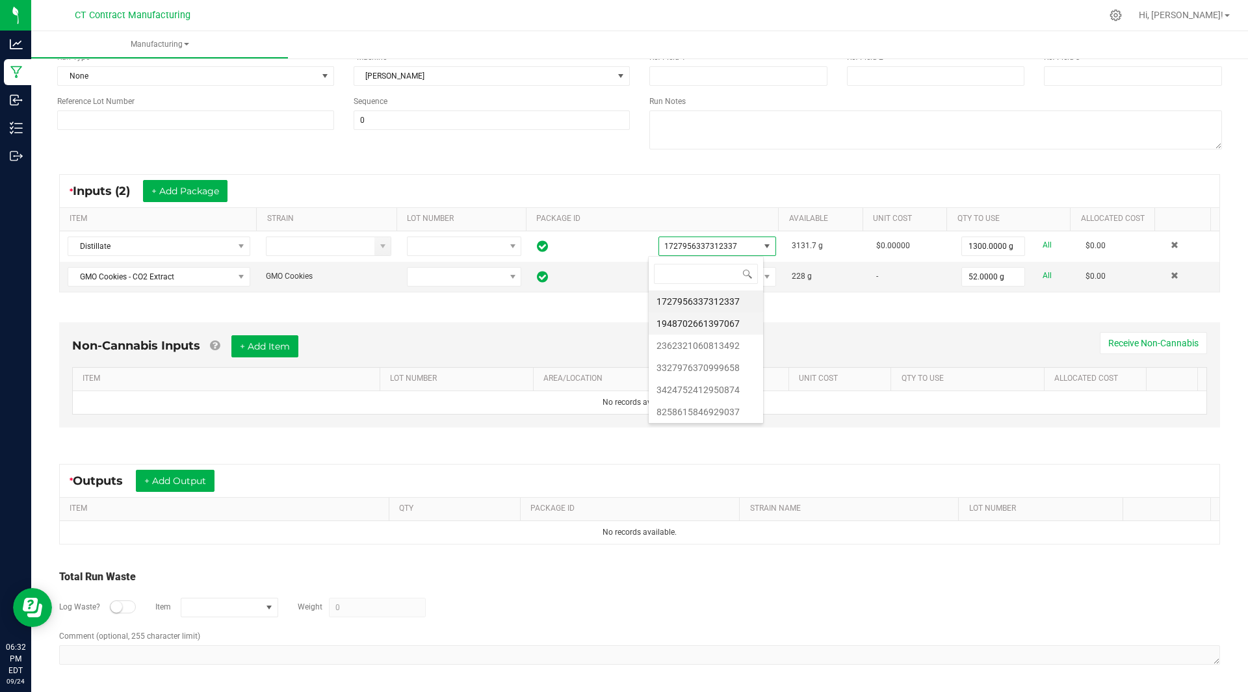
click at [716, 317] on li "1948702661397067" at bounding box center [706, 324] width 114 height 22
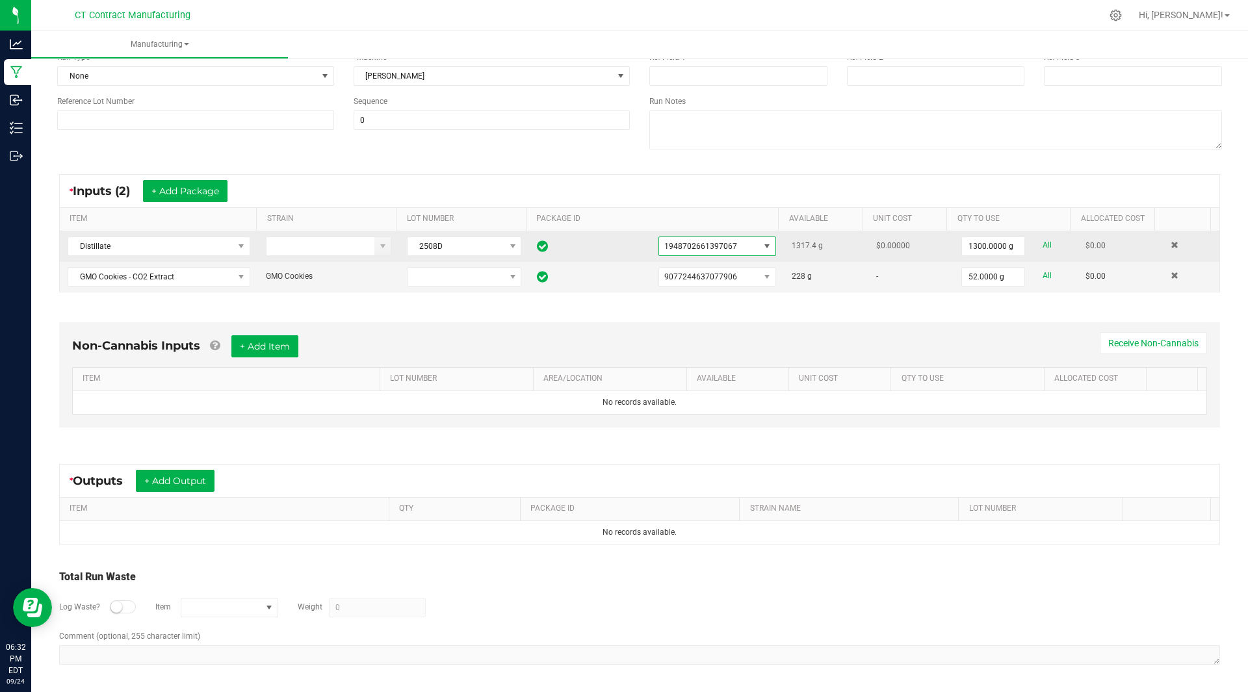
click at [713, 248] on span "1948702661397067" at bounding box center [701, 246] width 73 height 9
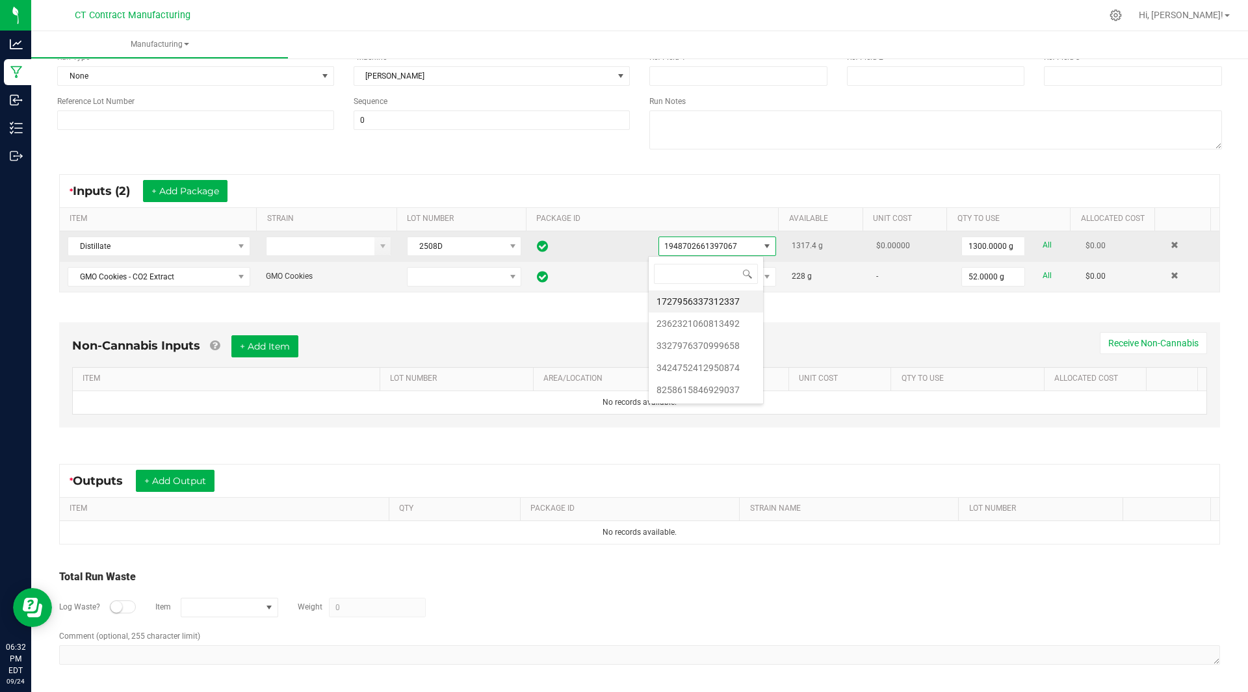
click at [713, 248] on span "1948702661397067" at bounding box center [701, 246] width 73 height 9
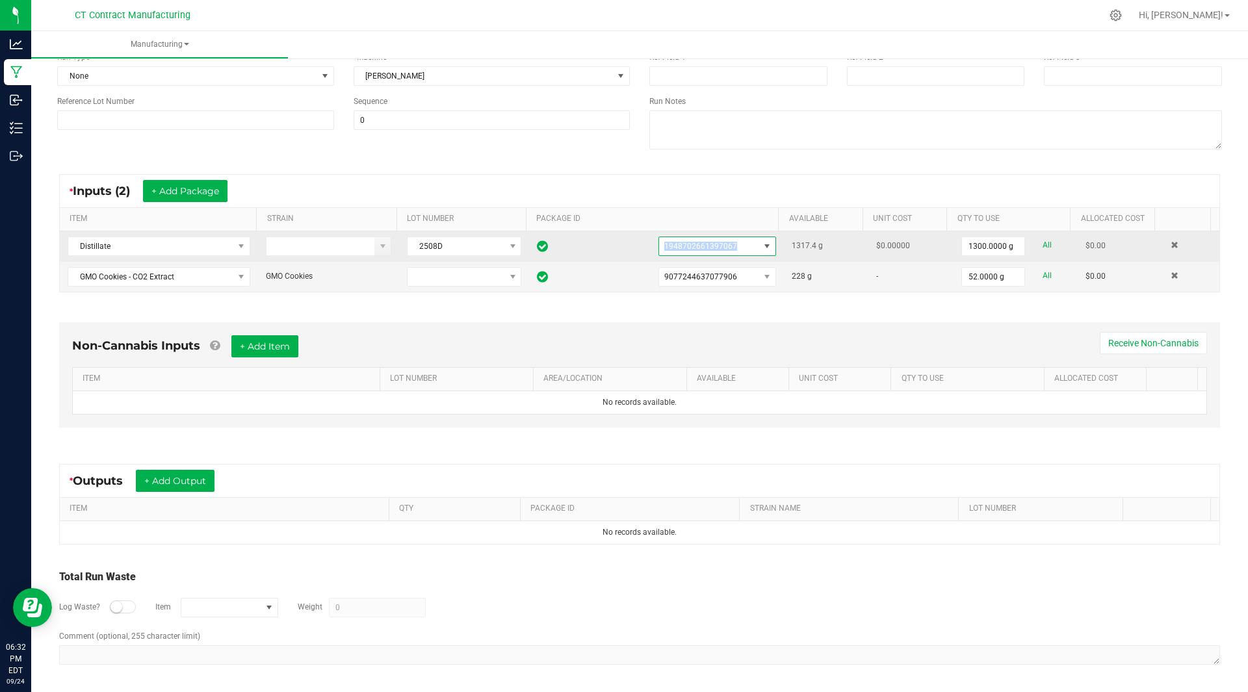
click at [713, 248] on span "1948702661397067" at bounding box center [701, 246] width 73 height 9
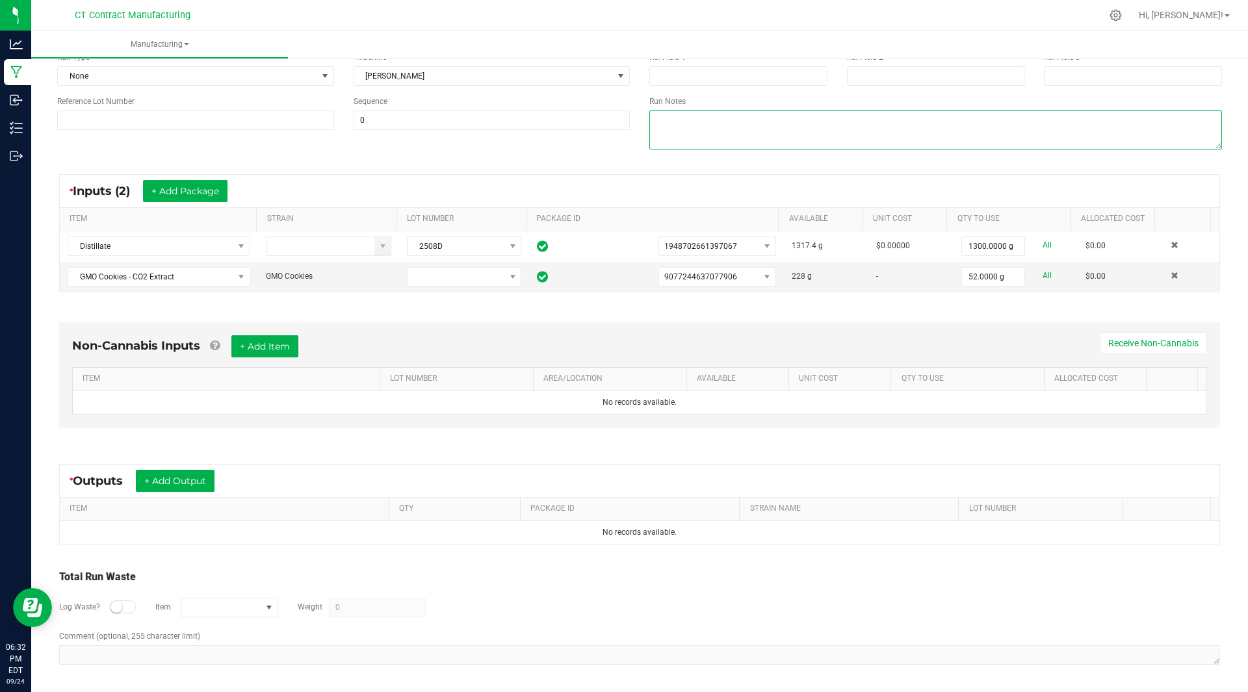
drag, startPoint x: 713, startPoint y: 248, endPoint x: 817, endPoint y: 144, distance: 147.1
click at [817, 144] on textarea at bounding box center [936, 130] width 573 height 39
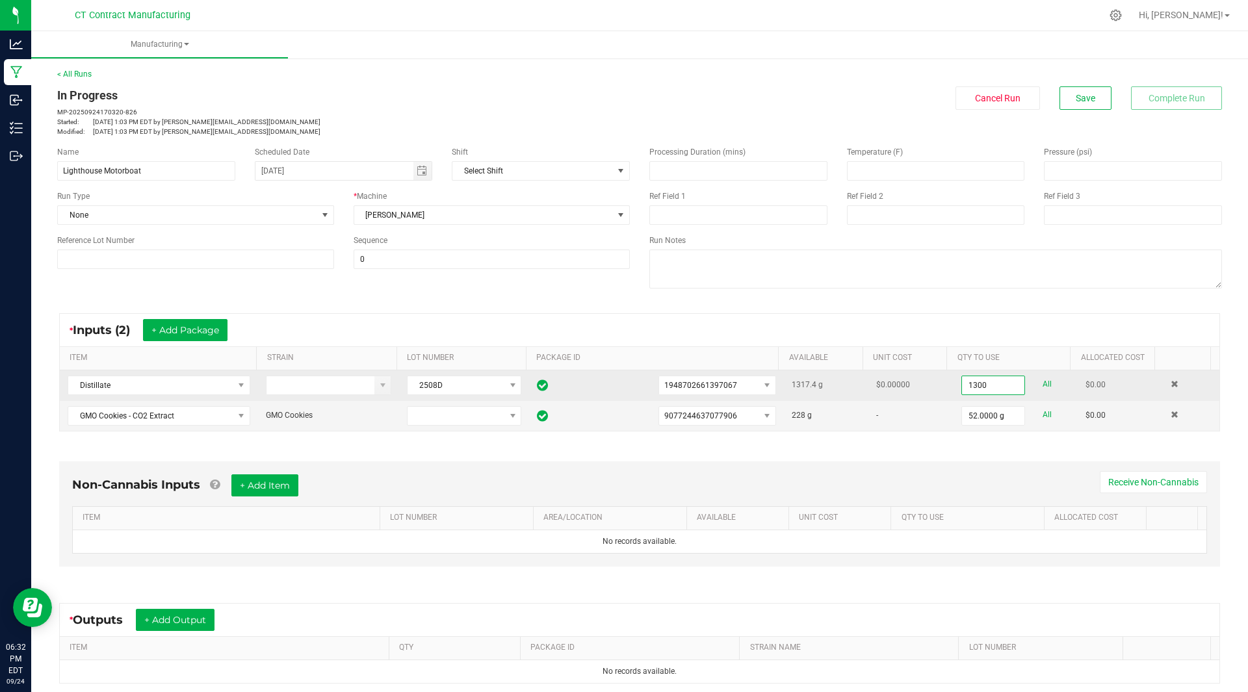
click at [975, 391] on input "1300" at bounding box center [993, 385] width 62 height 18
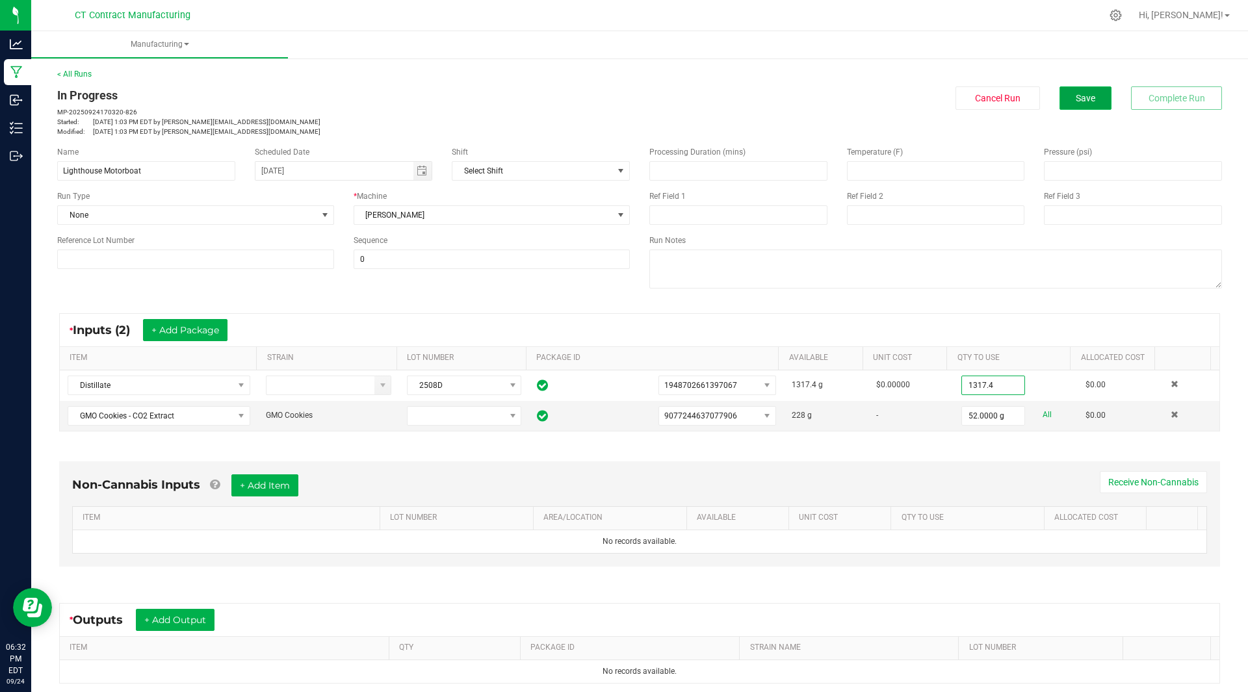
type input "1317.4000 g"
click at [1091, 99] on button "Save" at bounding box center [1086, 97] width 52 height 23
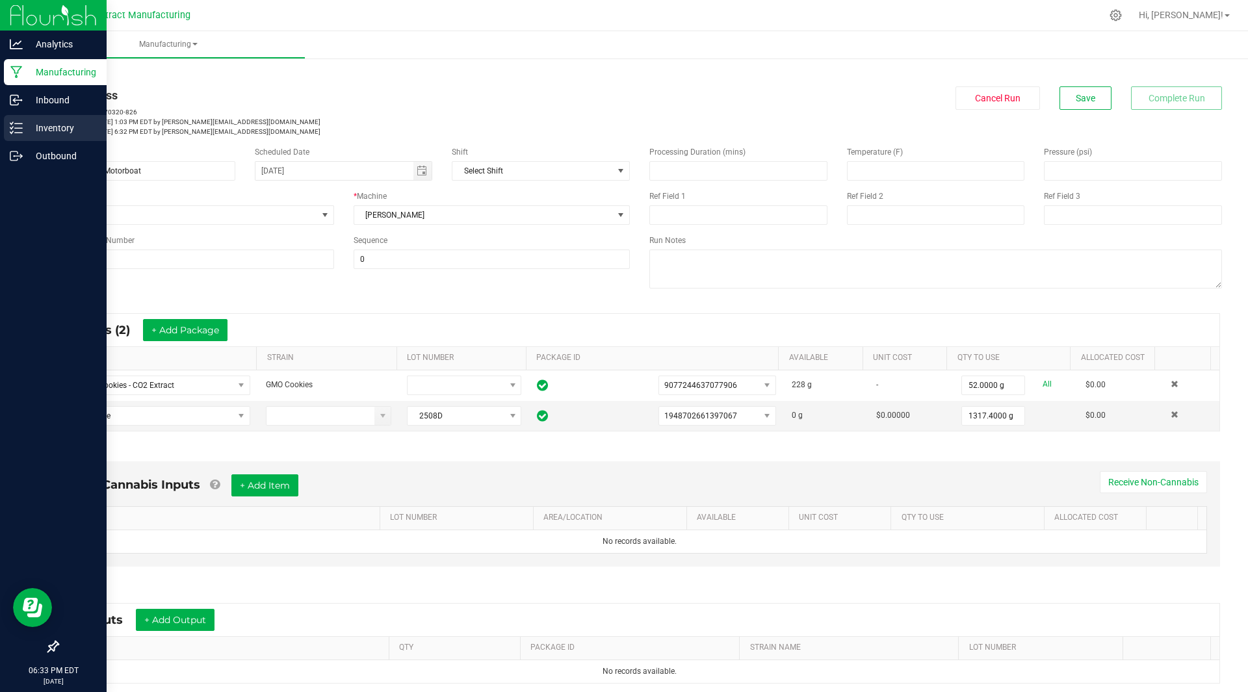
click at [59, 131] on p "Inventory" at bounding box center [62, 128] width 78 height 16
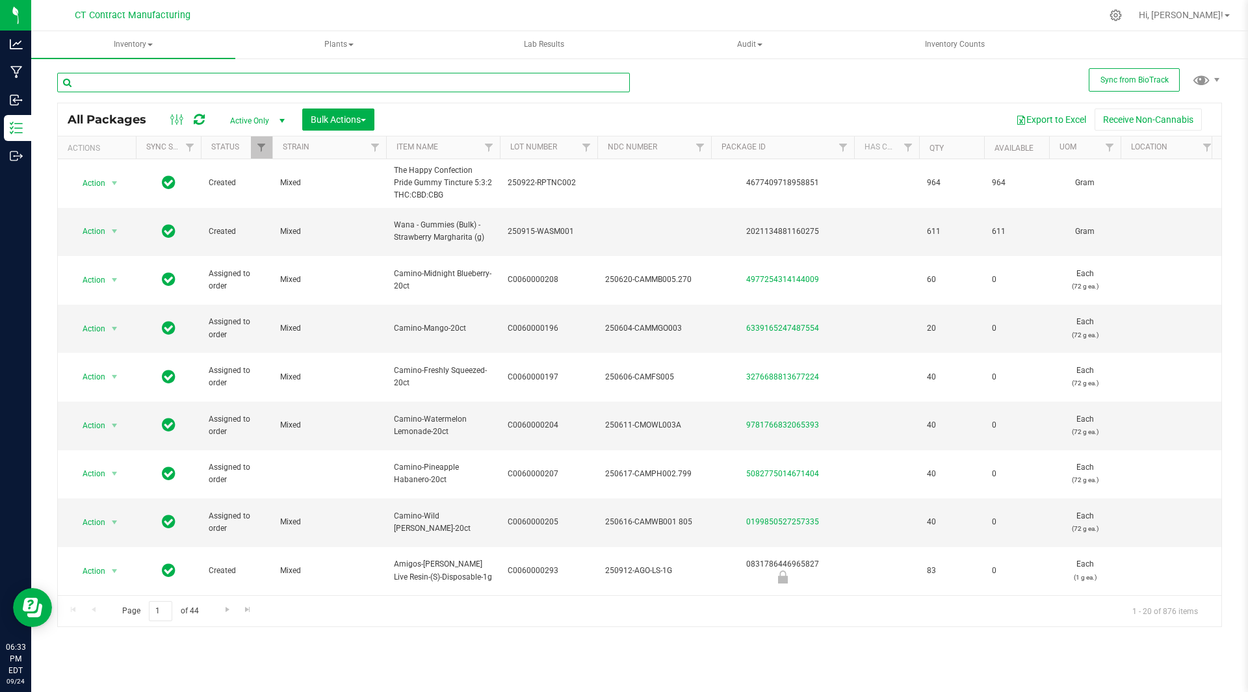
click at [285, 81] on input "text" at bounding box center [343, 83] width 573 height 20
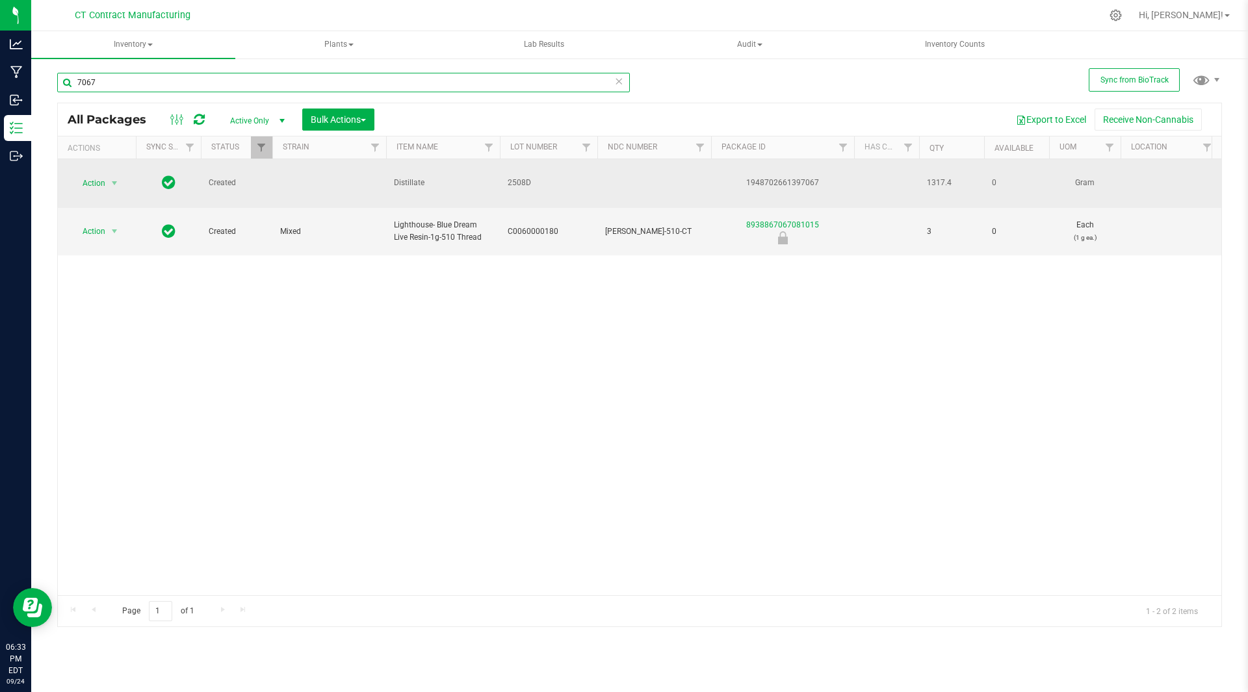
type input "7067"
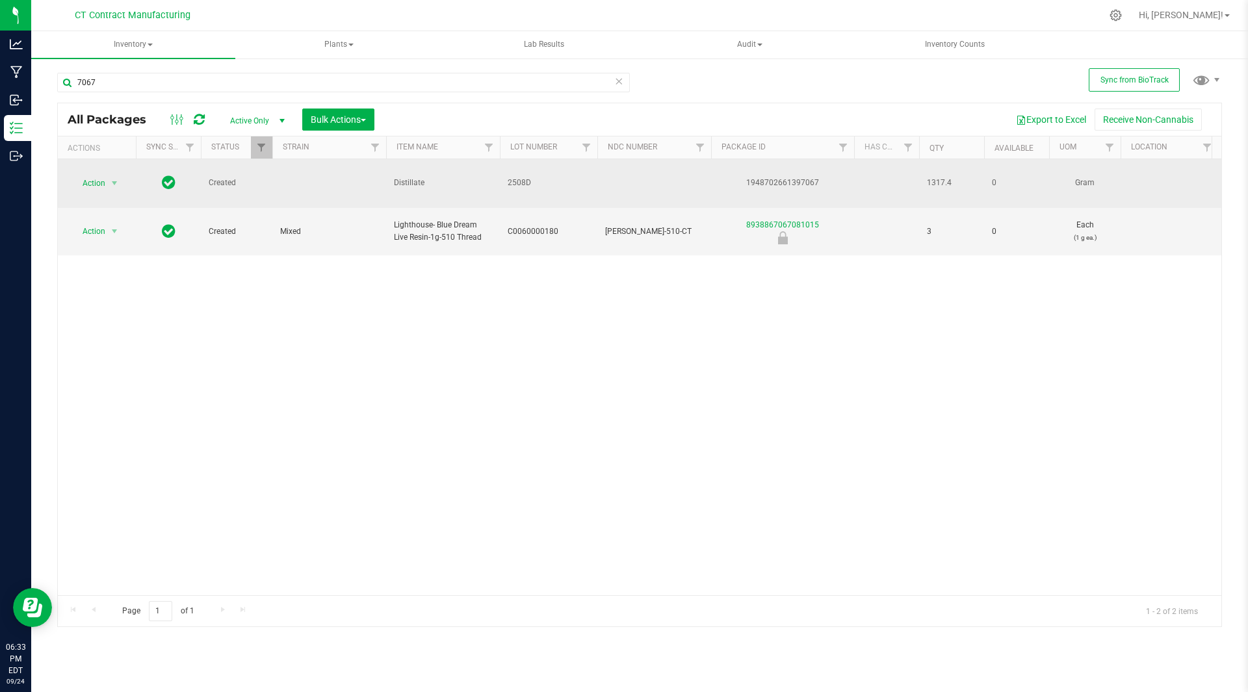
click at [790, 177] on div "1948702661397067" at bounding box center [782, 183] width 147 height 12
copy div "1948702661397067"
